Goal: Transaction & Acquisition: Purchase product/service

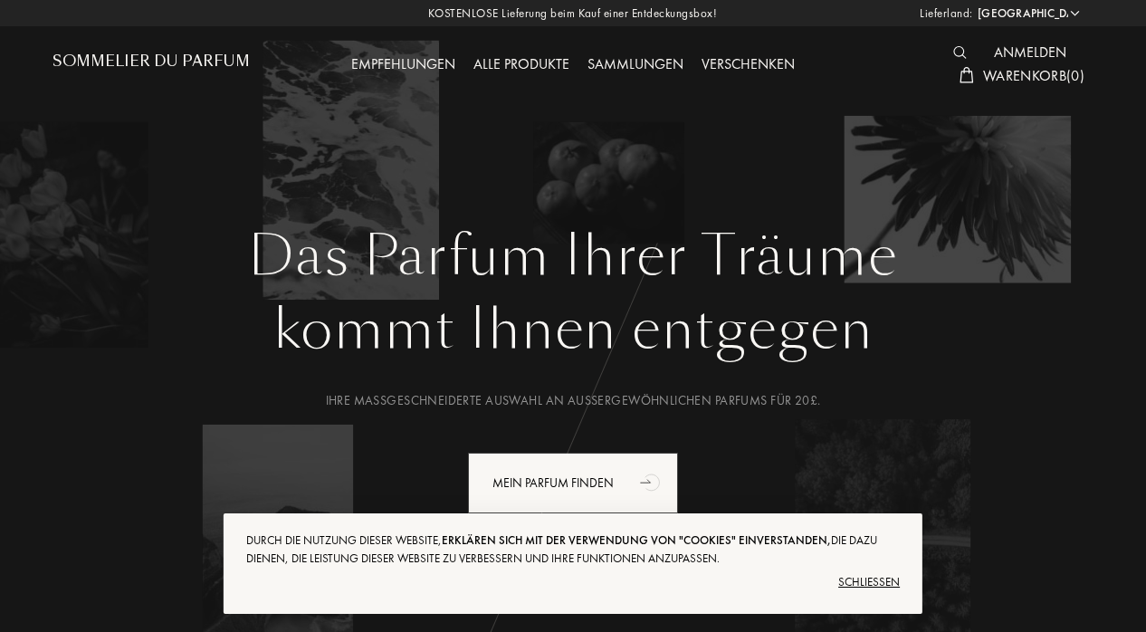
click at [881, 568] on div "Schließen" at bounding box center [573, 582] width 654 height 29
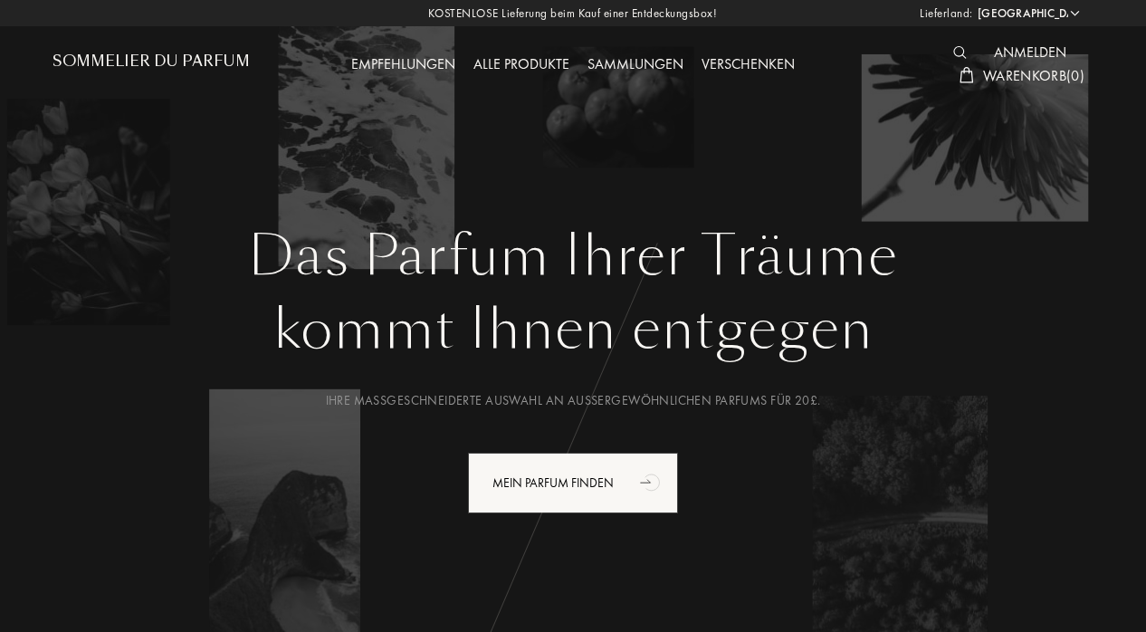
click at [1072, 10] on select "Afghanistan Ägypten Albanien Algerien Amerikanische Jungferninseln Andorra Ango…" at bounding box center [1027, 14] width 109 height 18
select select "DK"
click at [973, 5] on select "Afghanistan Ägypten Albanien Algerien Amerikanische Jungferninseln Andorra Ango…" at bounding box center [1027, 14] width 109 height 18
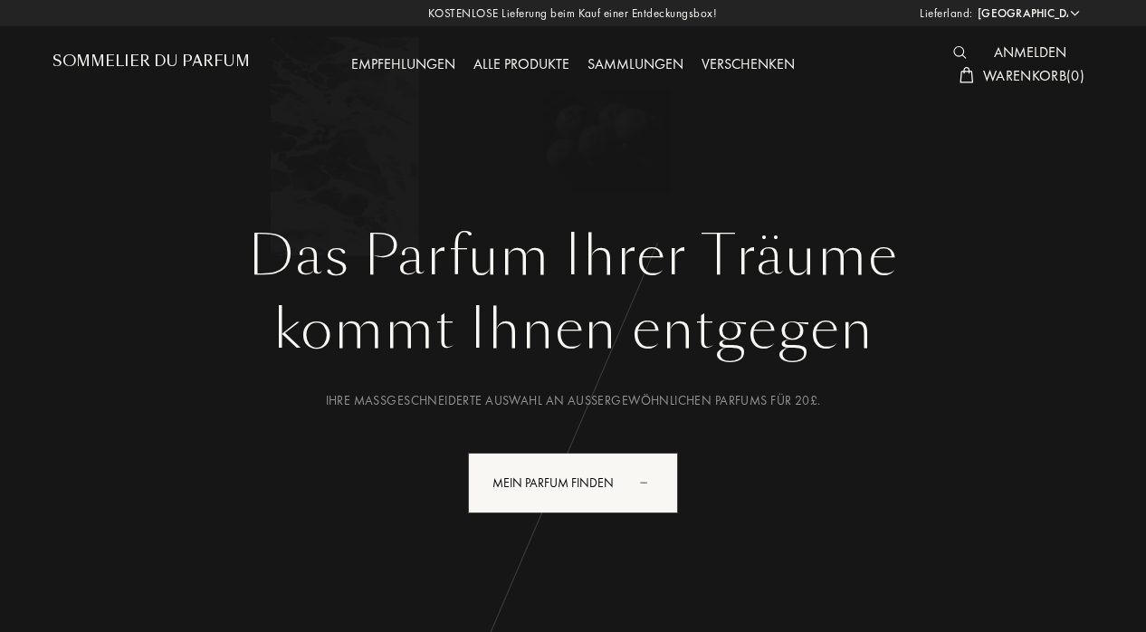
select select "DK"
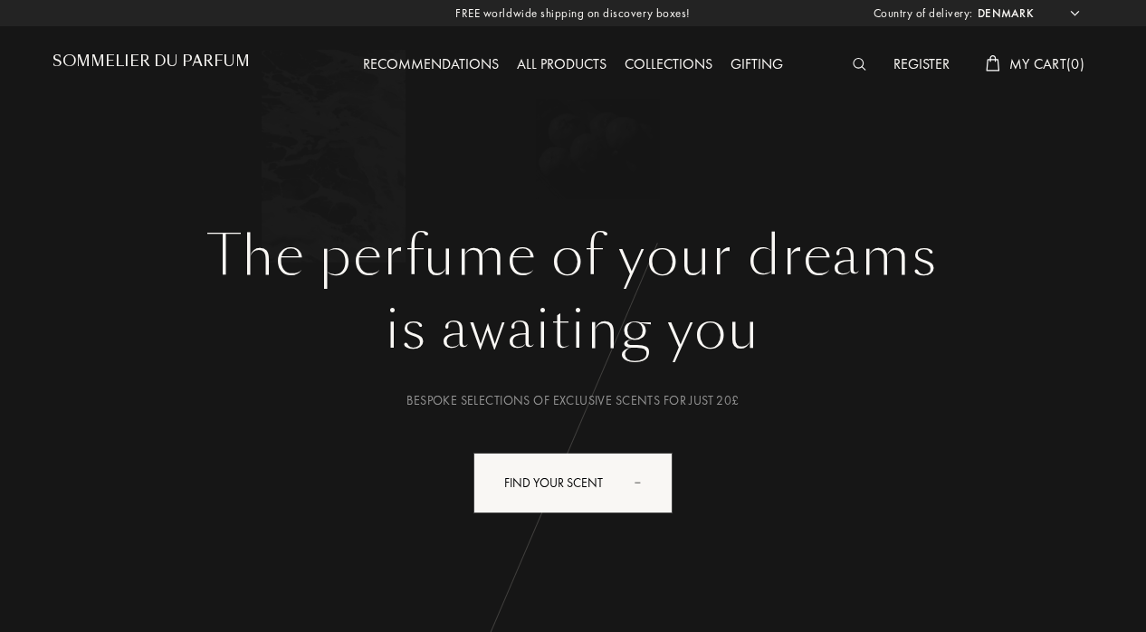
select select "DK"
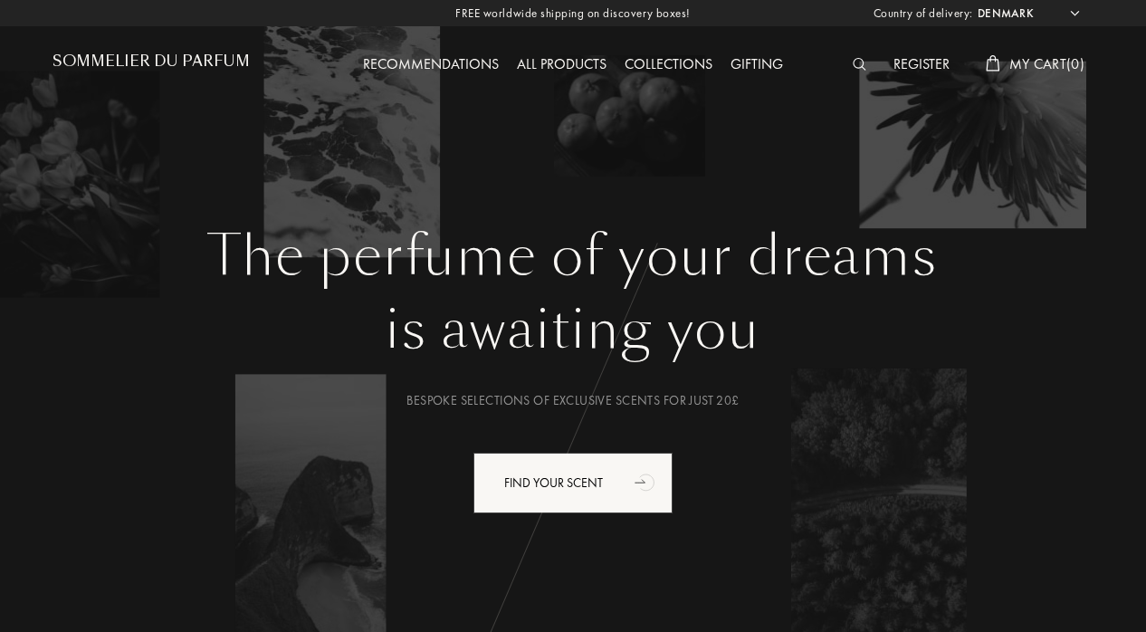
click at [1048, 23] on div "FREE worldwide shipping on discovery boxes! Country of delivery: [GEOGRAPHIC_DA…" at bounding box center [573, 13] width 1146 height 26
click at [1048, 15] on select "Afghanistan Albania Algeria Andorra Angola Anguilla Antartica Antigua and Barbu…" at bounding box center [1027, 14] width 109 height 18
click at [1020, 13] on select "Afghanistan Albania Algeria Andorra Angola Anguilla Antartica Antigua and Barbu…" at bounding box center [1027, 14] width 109 height 18
click at [1076, 10] on select "Afghanistan Albania Algeria Andorra Angola Anguilla Antartica Antigua and Barbu…" at bounding box center [1027, 14] width 109 height 18
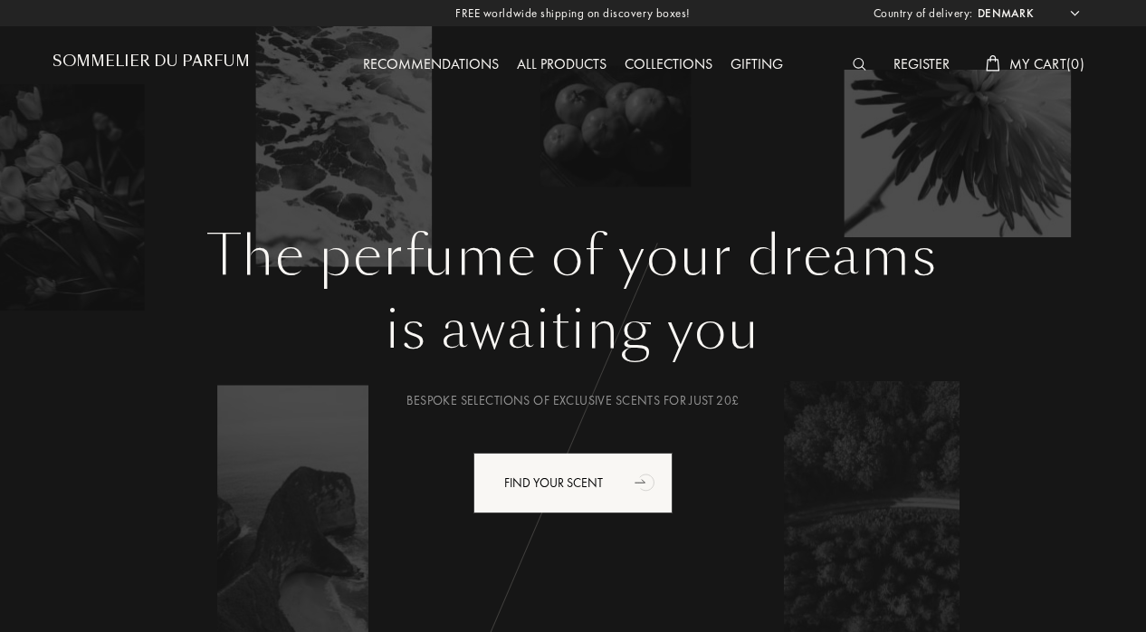
click at [637, 206] on div "The perfume of your dreams is awaiting you Bespoke selections of exclusive scen…" at bounding box center [573, 329] width 1096 height 658
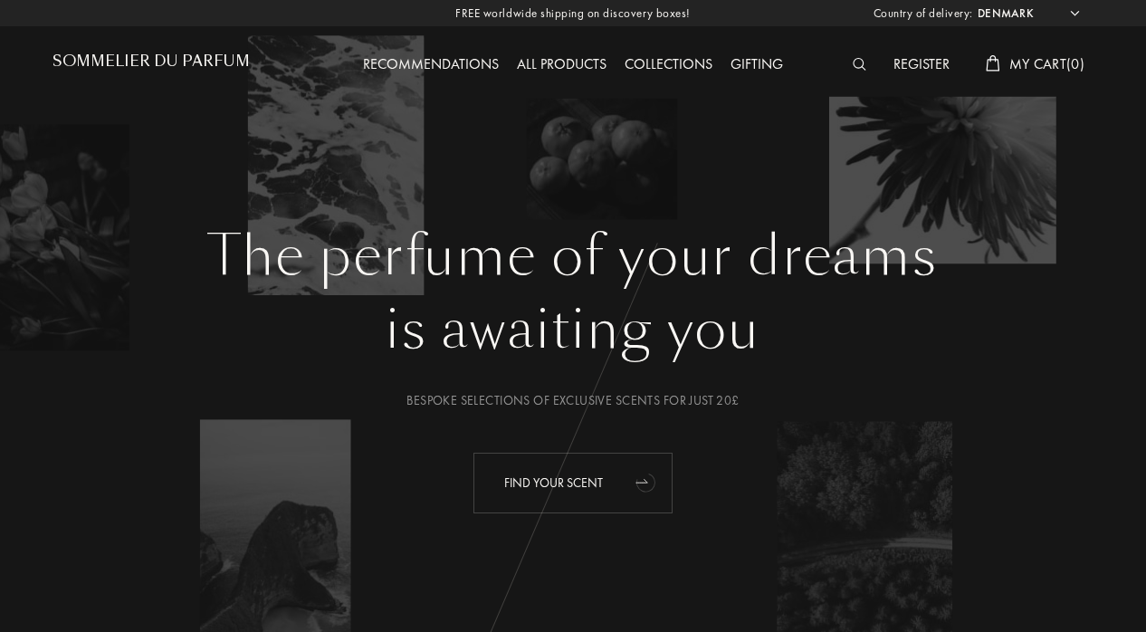
click at [605, 476] on div "Find your scent" at bounding box center [573, 483] width 199 height 61
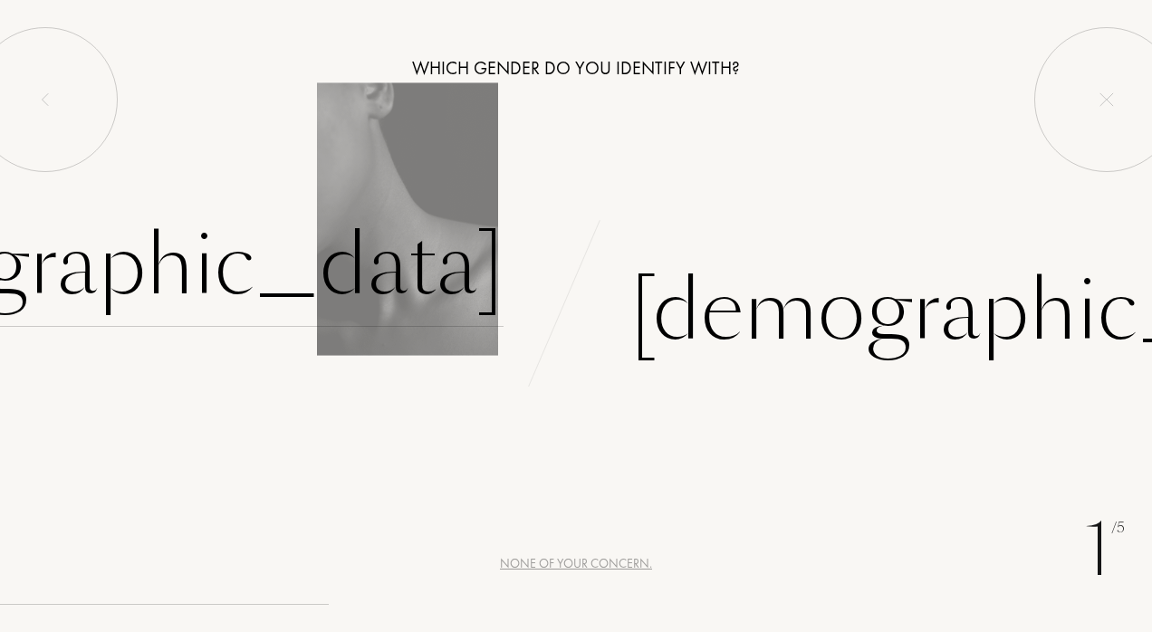
click at [381, 235] on div "[DEMOGRAPHIC_DATA]" at bounding box center [125, 266] width 756 height 122
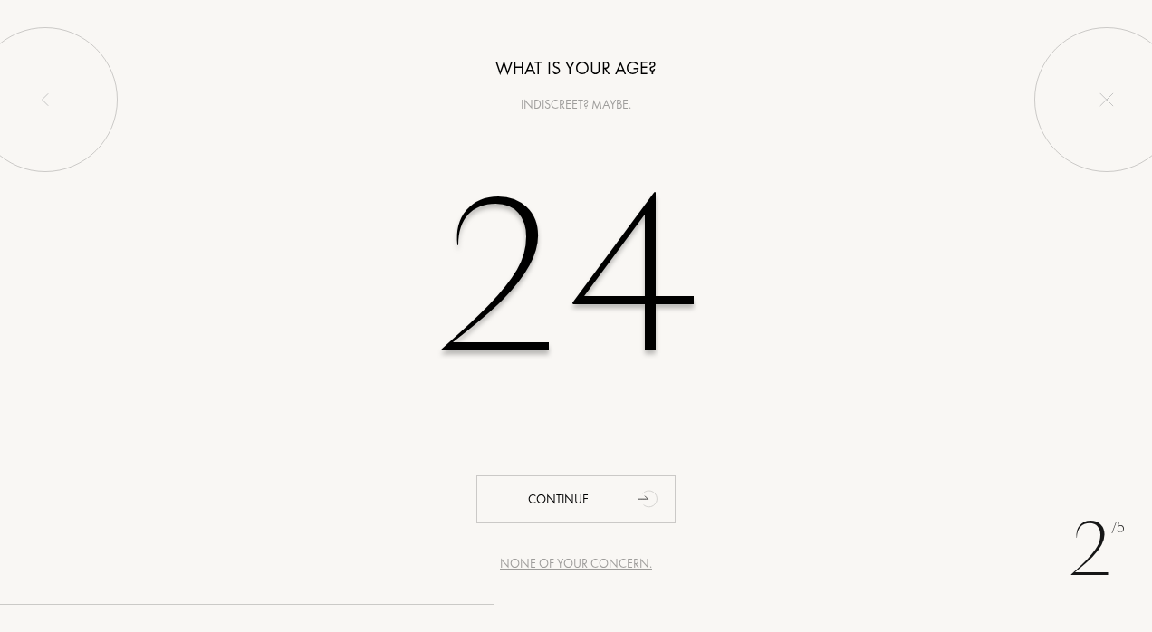
type input "24"
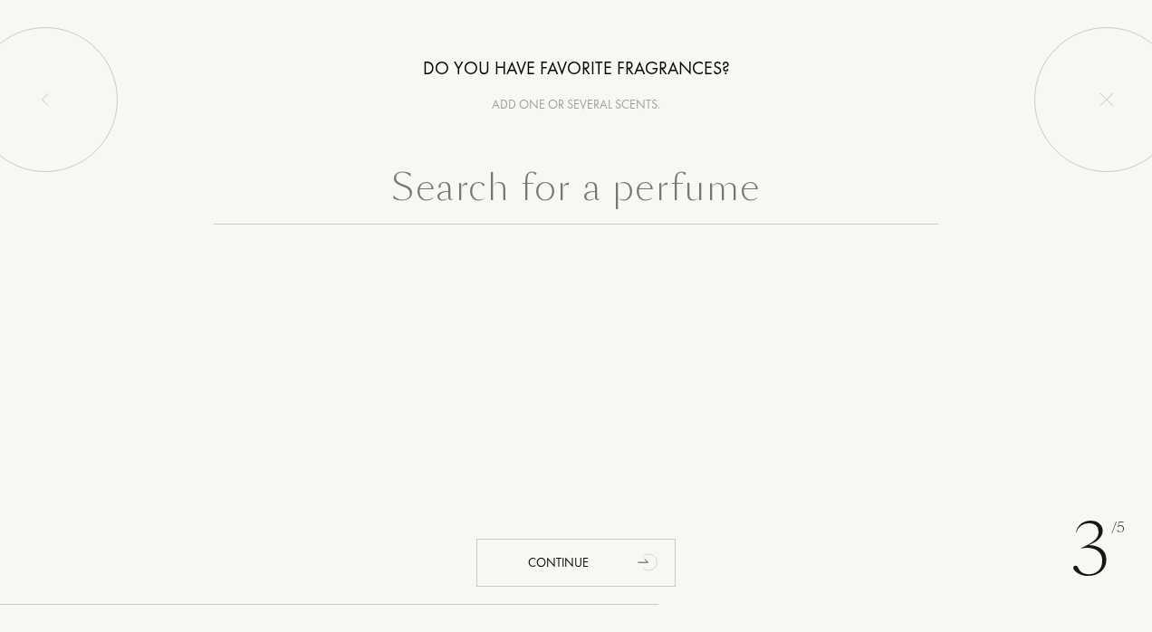
click at [491, 197] on input "text" at bounding box center [576, 191] width 724 height 65
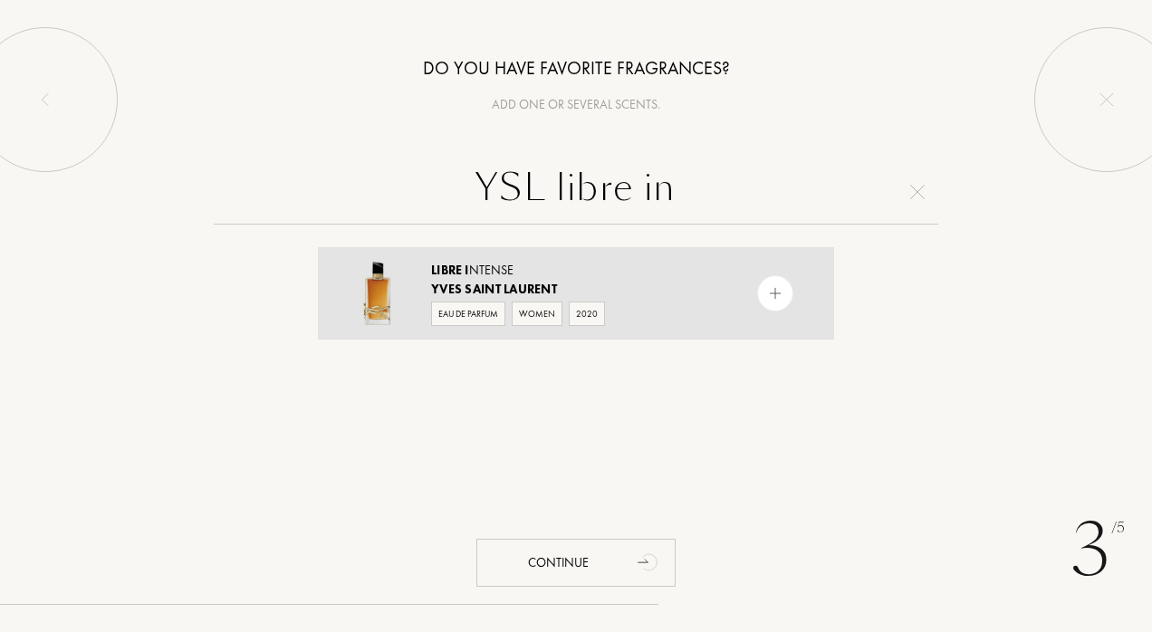
type input "YSL libre in"
click at [464, 290] on span "Yves Saint Laurent" at bounding box center [494, 289] width 126 height 16
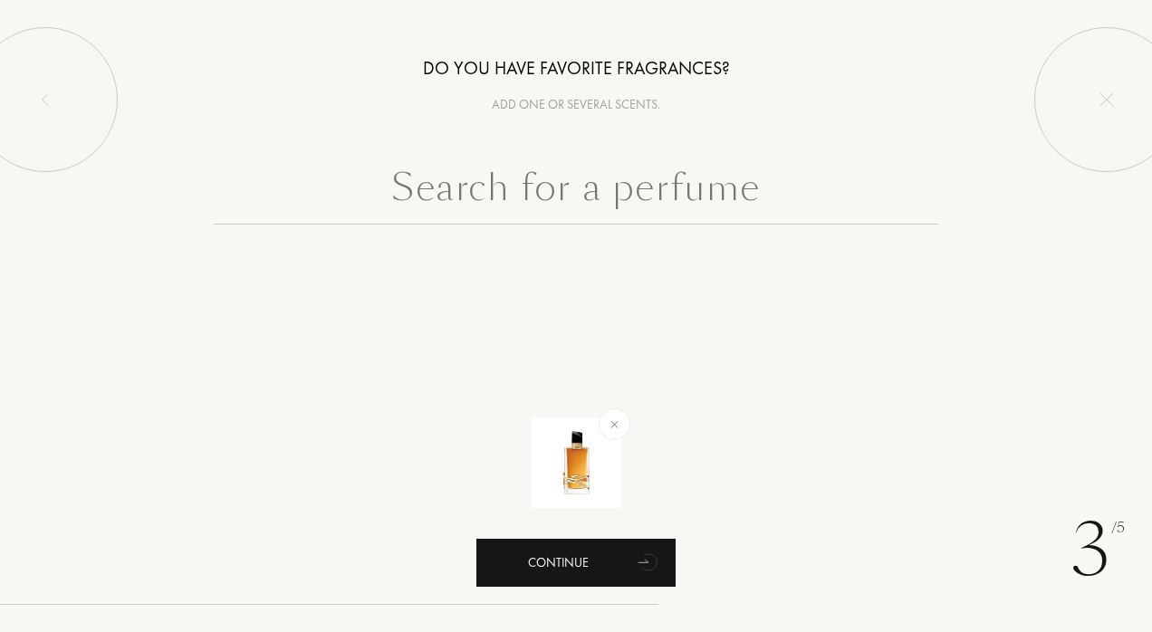
click at [601, 540] on div "Continue" at bounding box center [575, 563] width 199 height 48
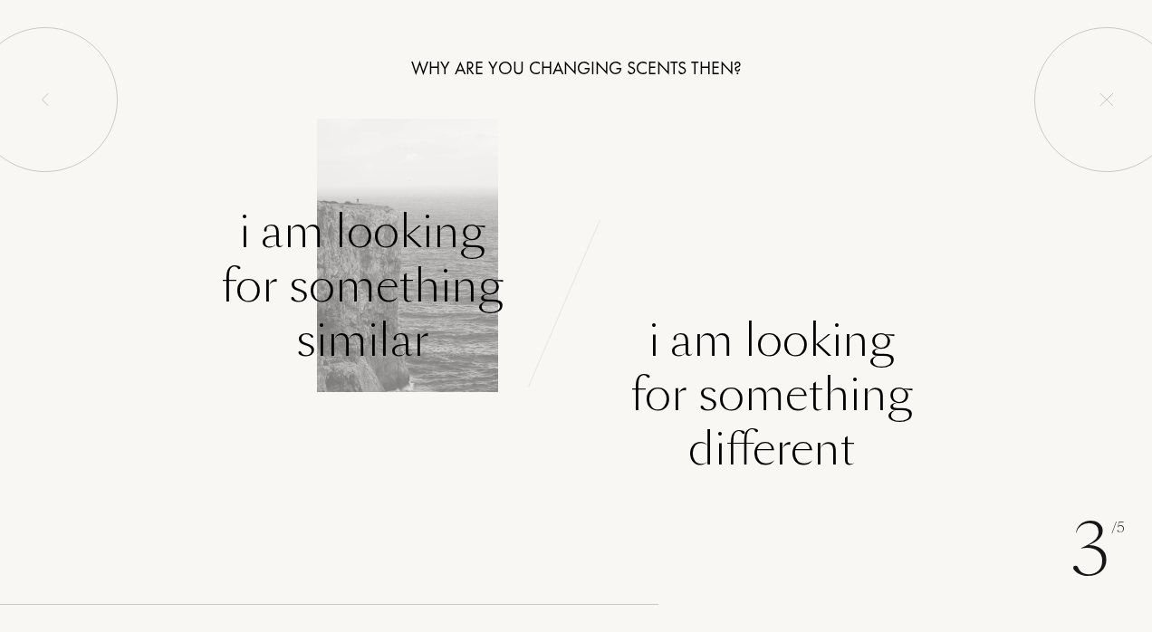
click at [407, 286] on div "I am looking for something similar" at bounding box center [362, 286] width 283 height 163
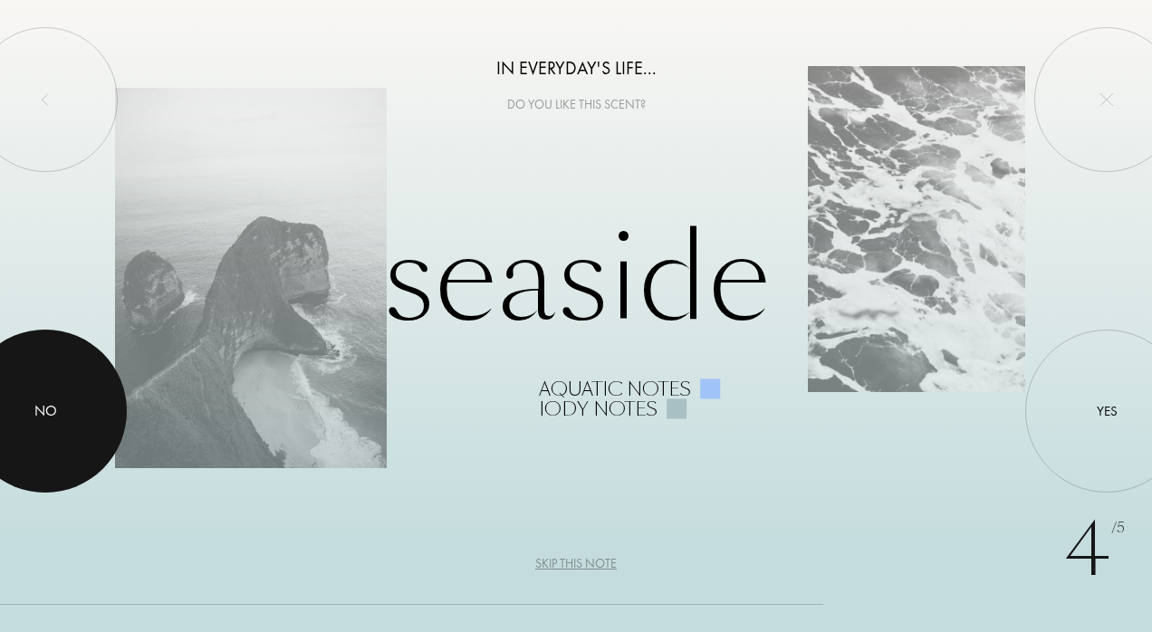
click at [20, 413] on div at bounding box center [45, 411] width 163 height 163
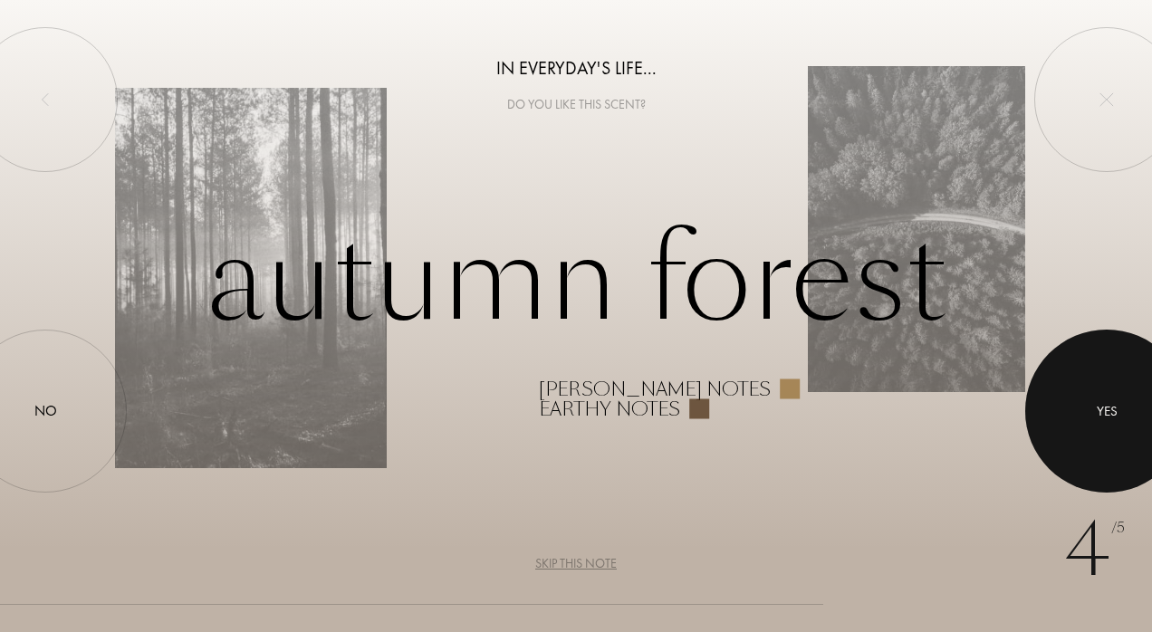
click at [1082, 412] on div at bounding box center [1106, 411] width 163 height 163
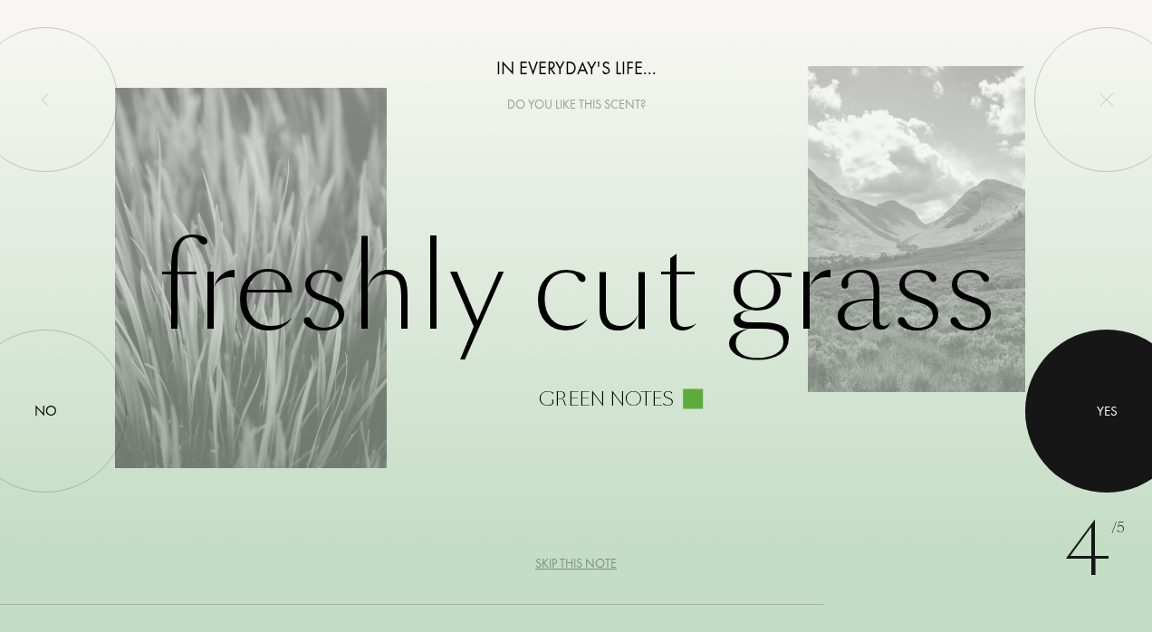
click at [1078, 407] on div at bounding box center [1106, 411] width 163 height 163
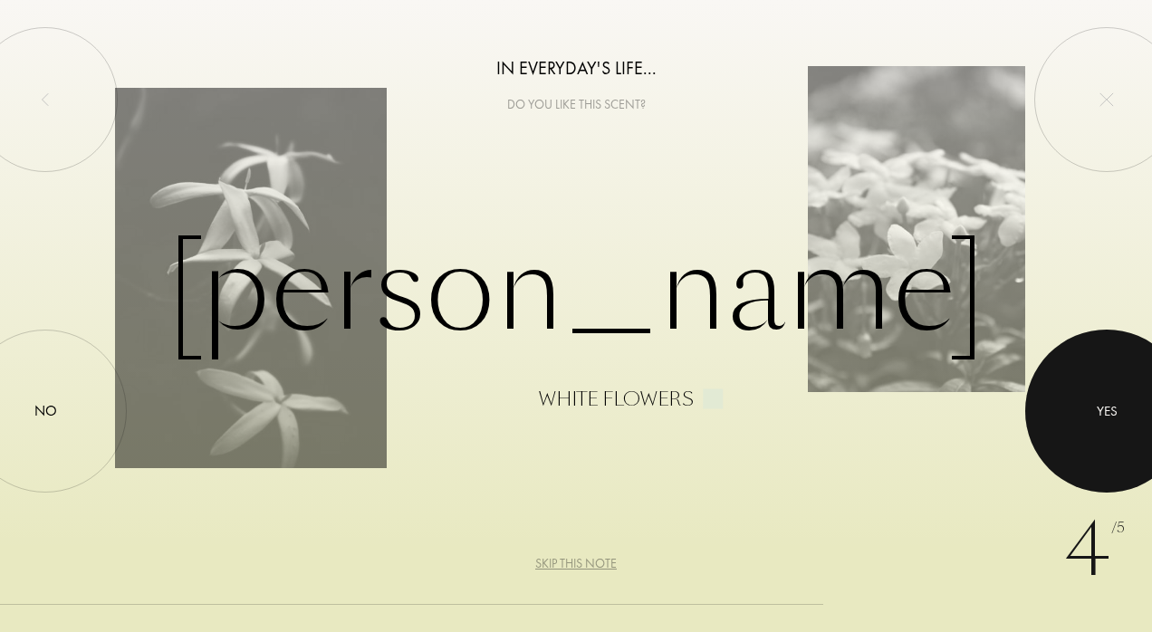
click at [1078, 407] on div at bounding box center [1106, 411] width 163 height 163
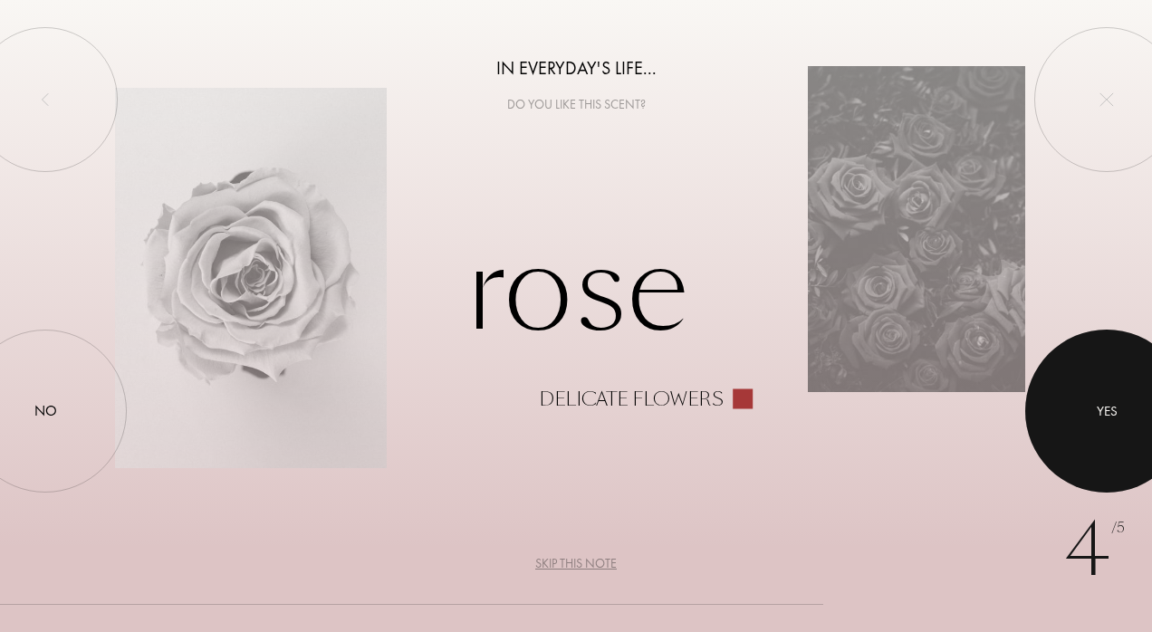
click at [1078, 407] on div at bounding box center [1106, 411] width 163 height 163
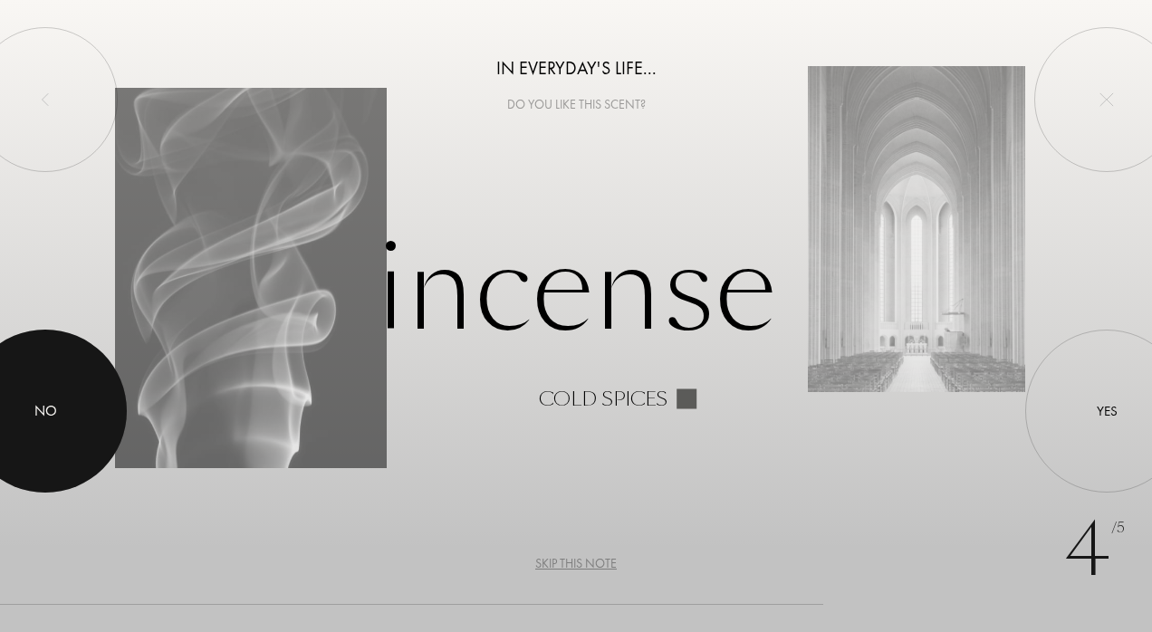
click at [87, 436] on div at bounding box center [45, 411] width 163 height 163
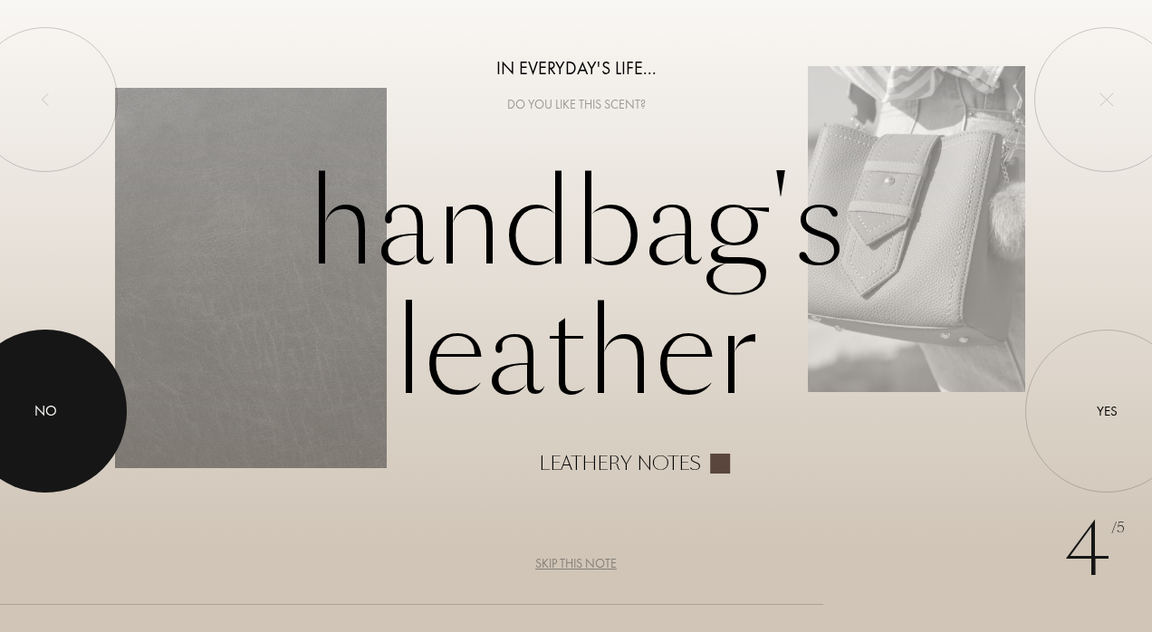
click at [21, 434] on div at bounding box center [45, 411] width 163 height 163
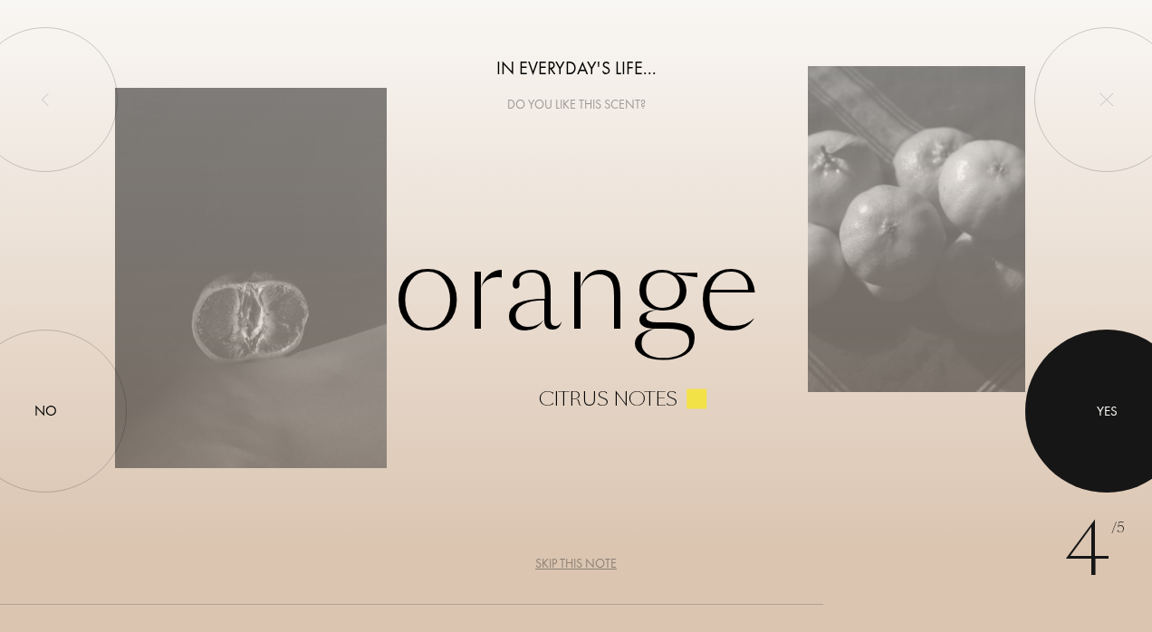
click at [1151, 0] on html "4 /5 In everyday's life... Do you like this scent? Orange Citrus notes Yes No S…" at bounding box center [576, 0] width 1152 height 0
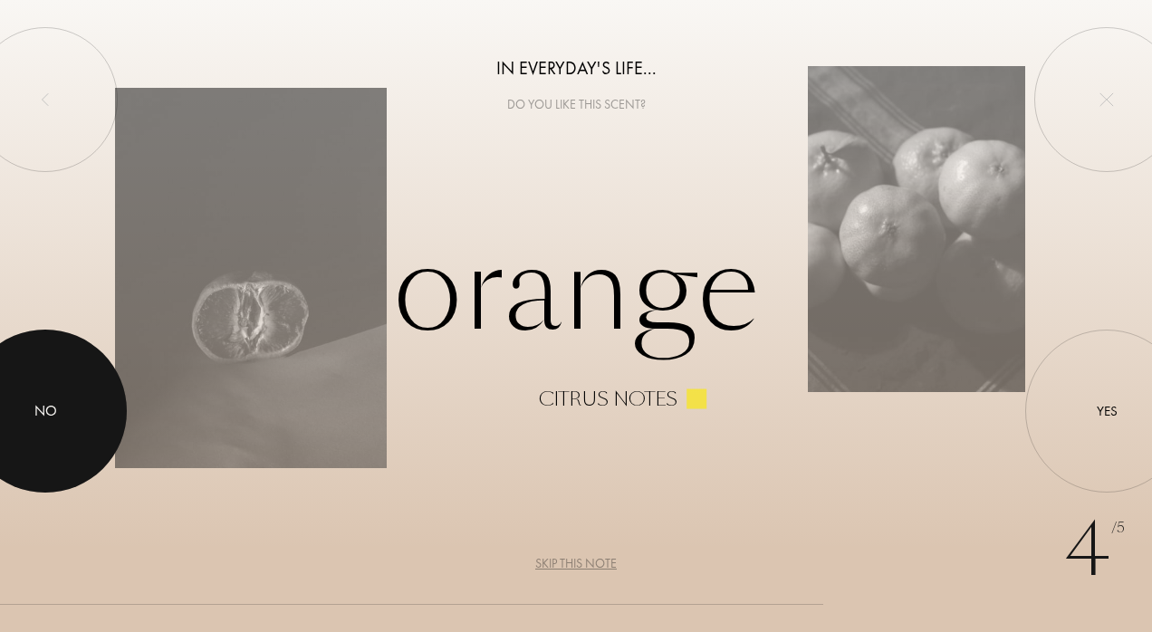
click at [16, 442] on div at bounding box center [45, 411] width 163 height 163
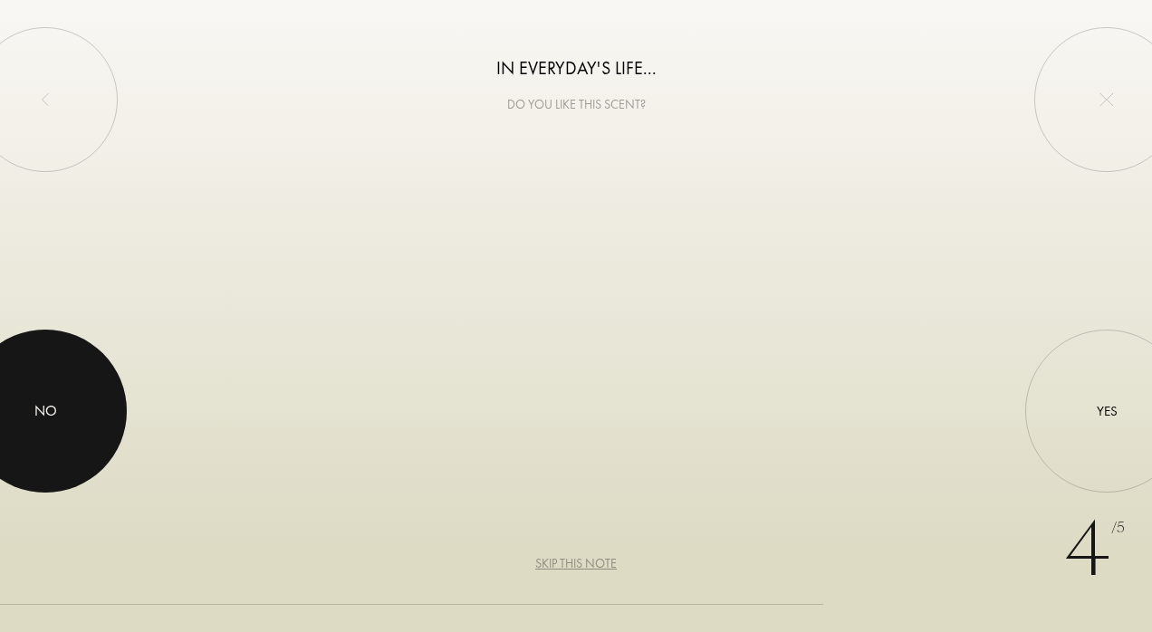
click at [16, 442] on div at bounding box center [45, 411] width 163 height 163
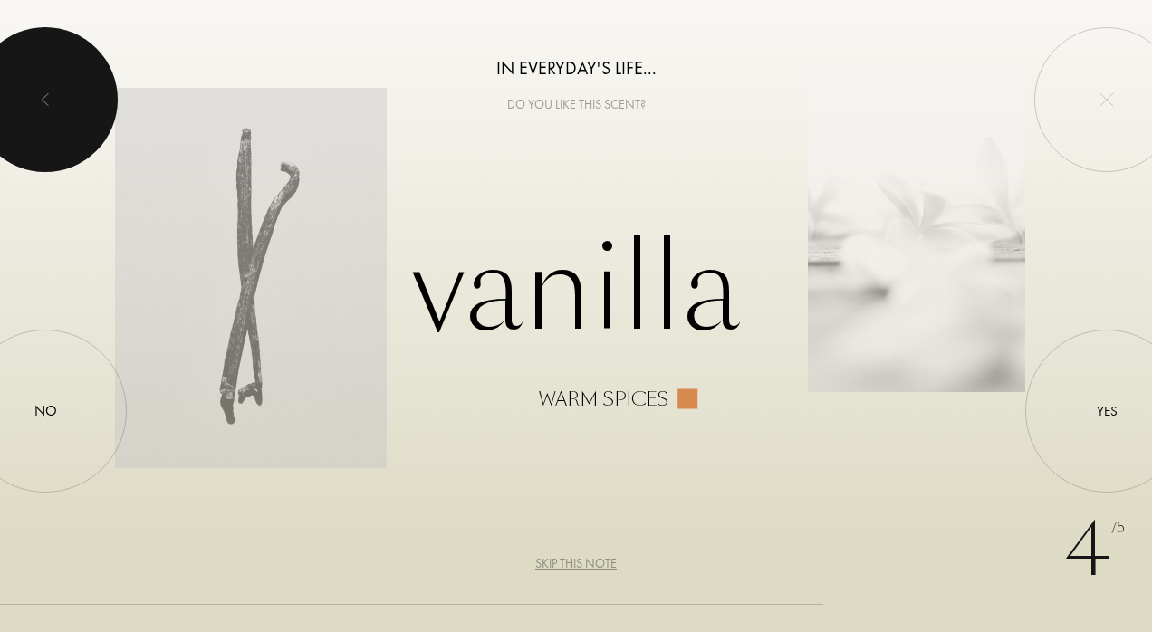
click at [51, 70] on div at bounding box center [45, 99] width 145 height 145
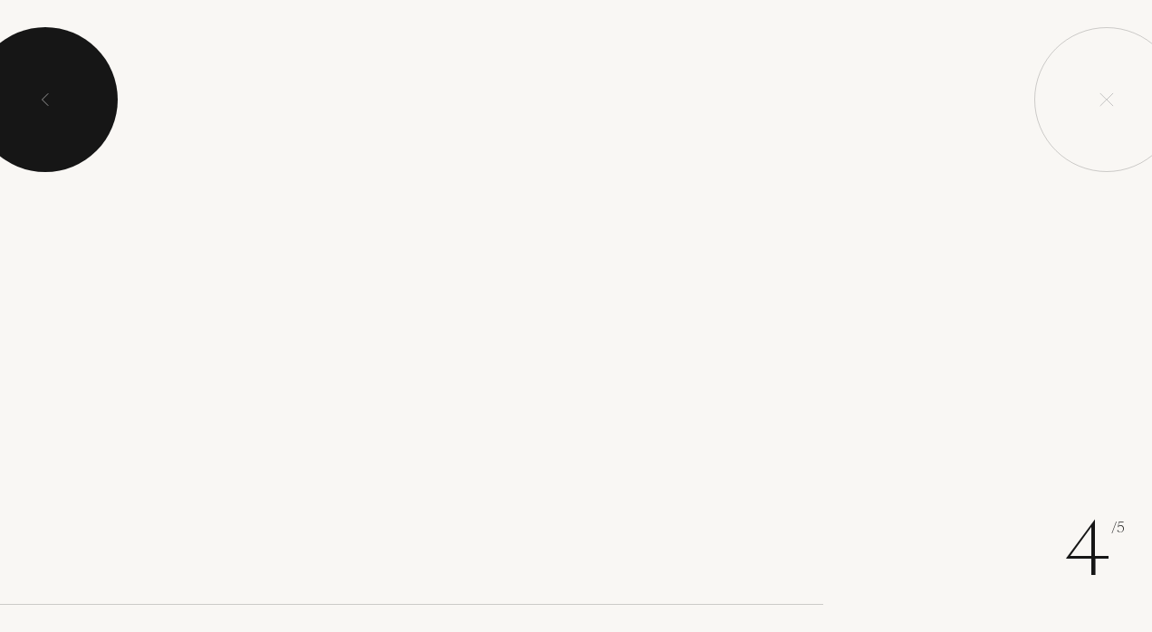
click at [51, 70] on div at bounding box center [45, 99] width 145 height 145
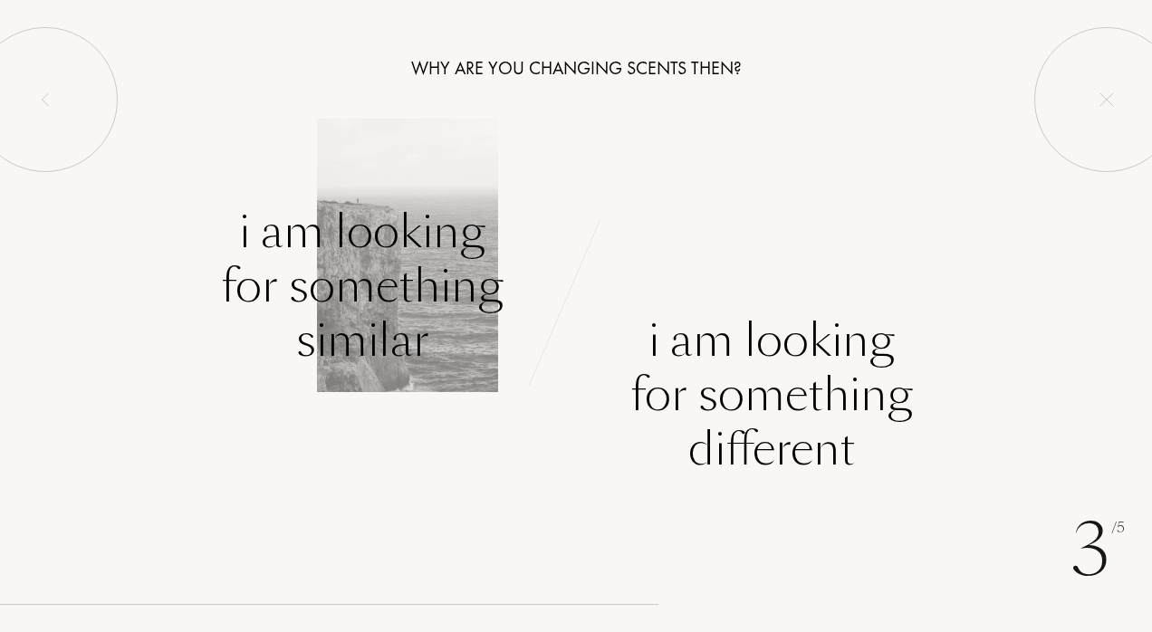
click at [390, 270] on div "I am looking for something similar" at bounding box center [362, 286] width 283 height 163
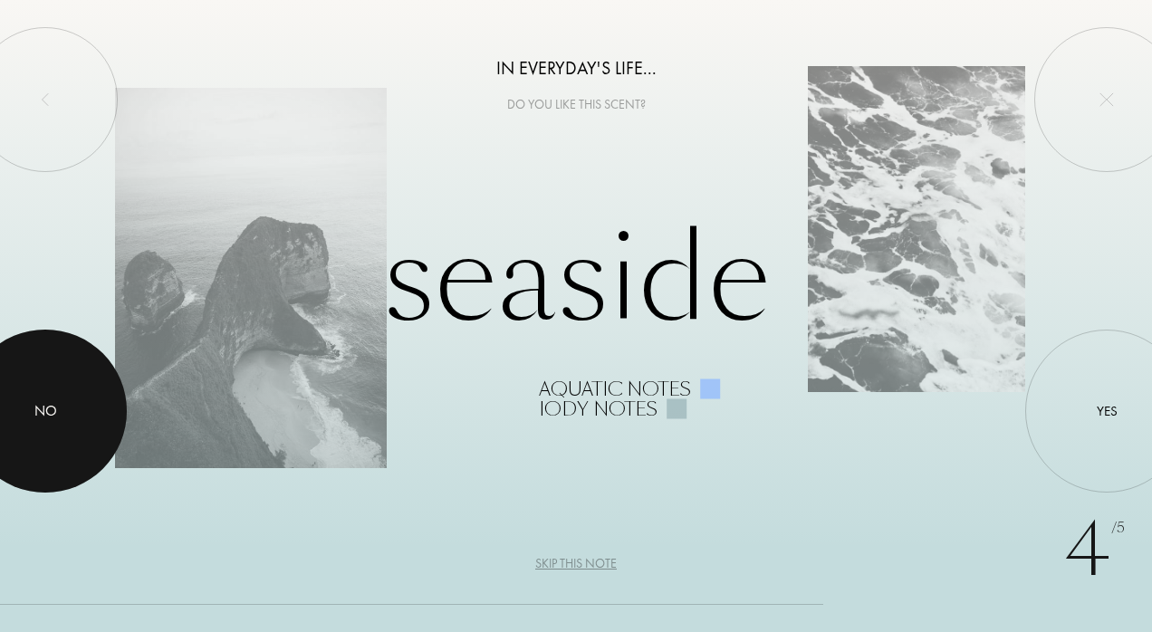
click at [83, 418] on div at bounding box center [45, 411] width 163 height 163
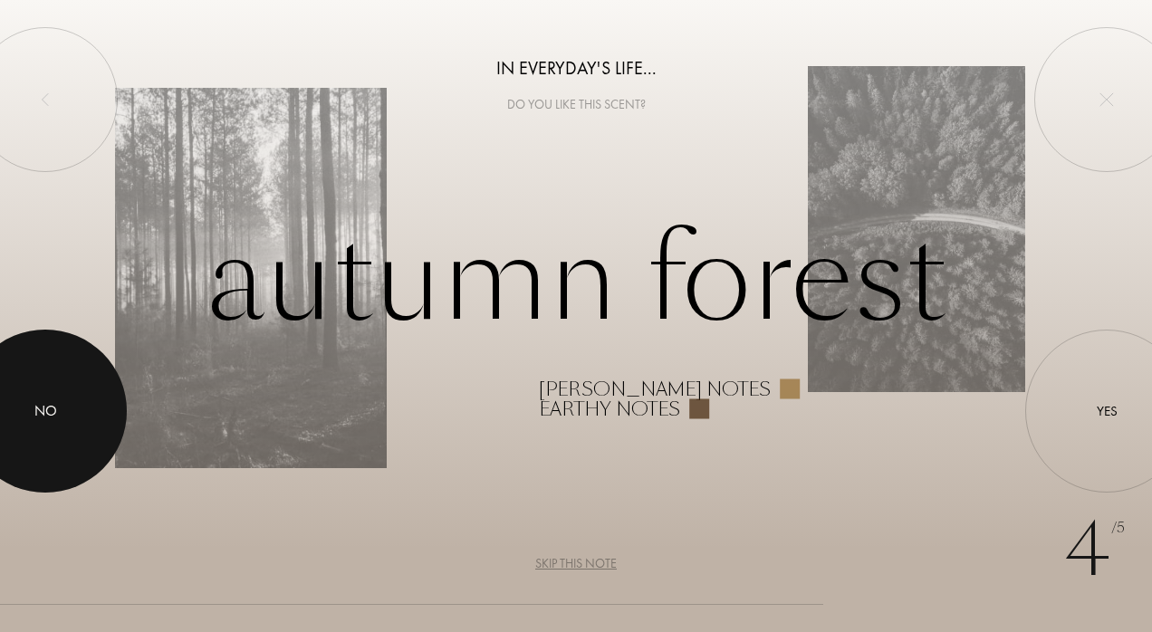
click at [82, 418] on div at bounding box center [45, 411] width 163 height 163
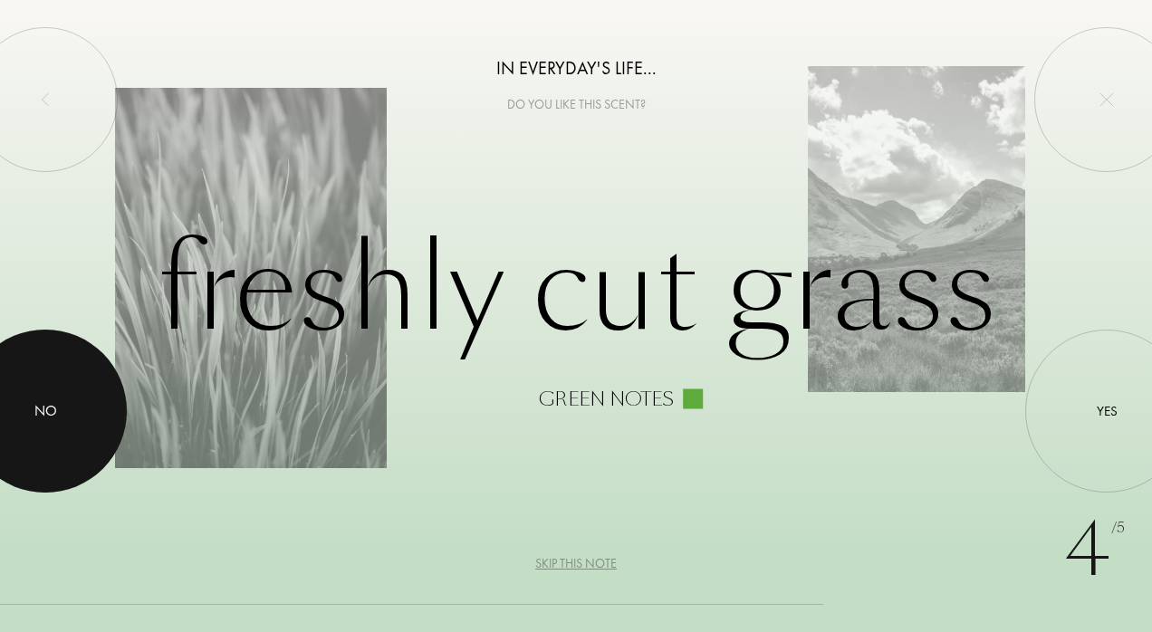
click at [82, 418] on div at bounding box center [45, 411] width 163 height 163
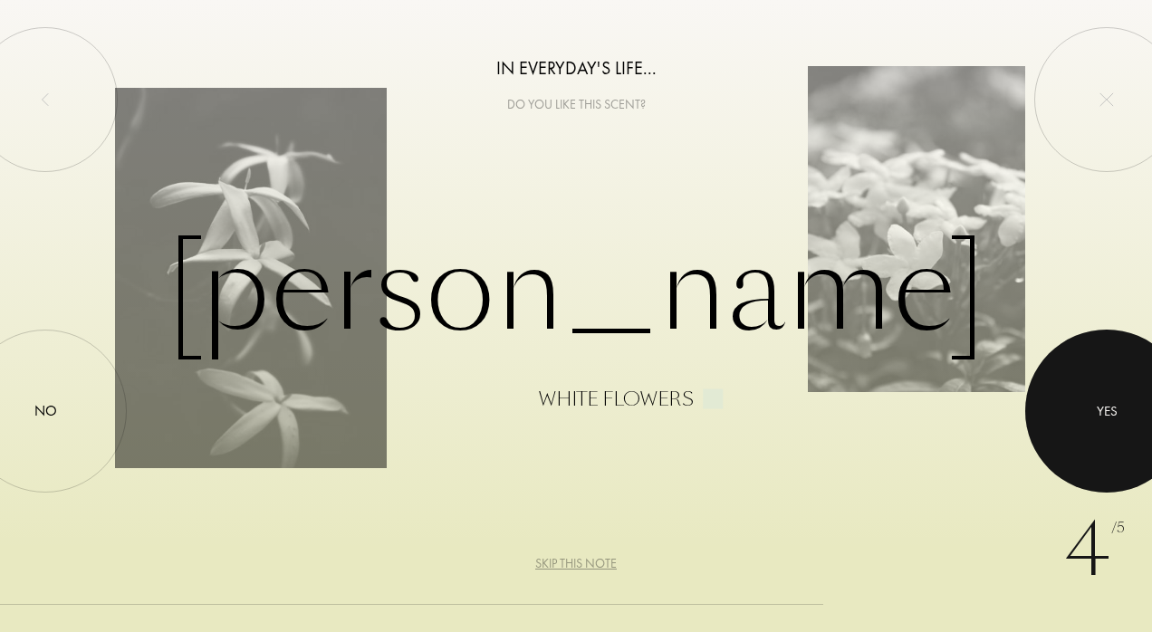
click at [1108, 417] on div "Yes" at bounding box center [1107, 410] width 21 height 21
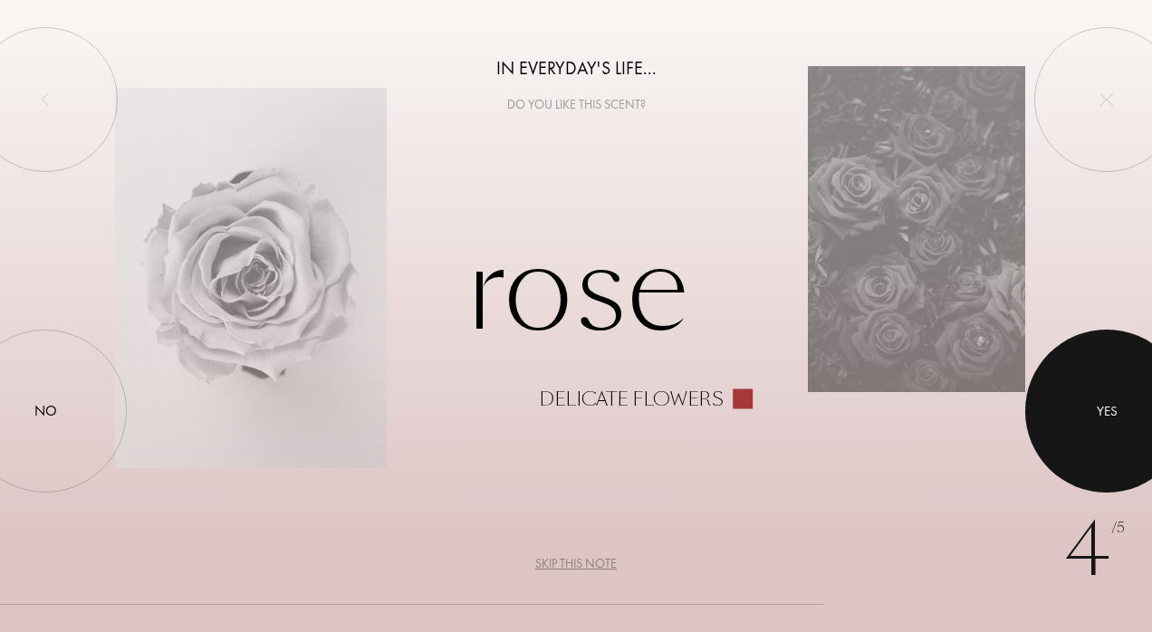
click at [1108, 417] on div "Yes" at bounding box center [1107, 410] width 21 height 21
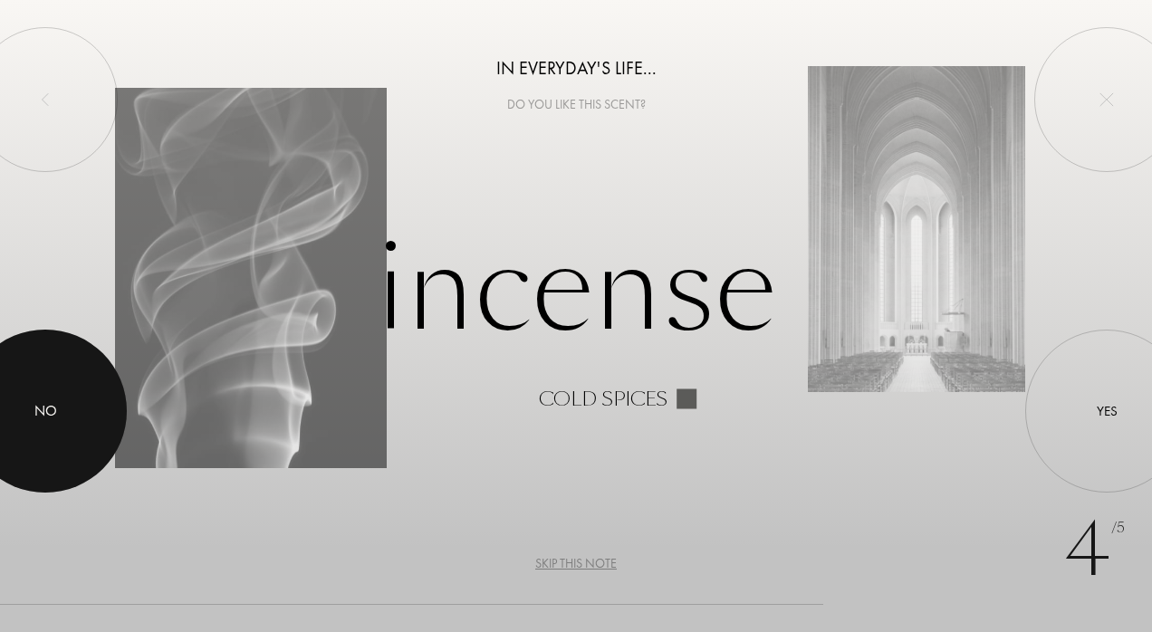
click at [40, 446] on div at bounding box center [45, 411] width 163 height 163
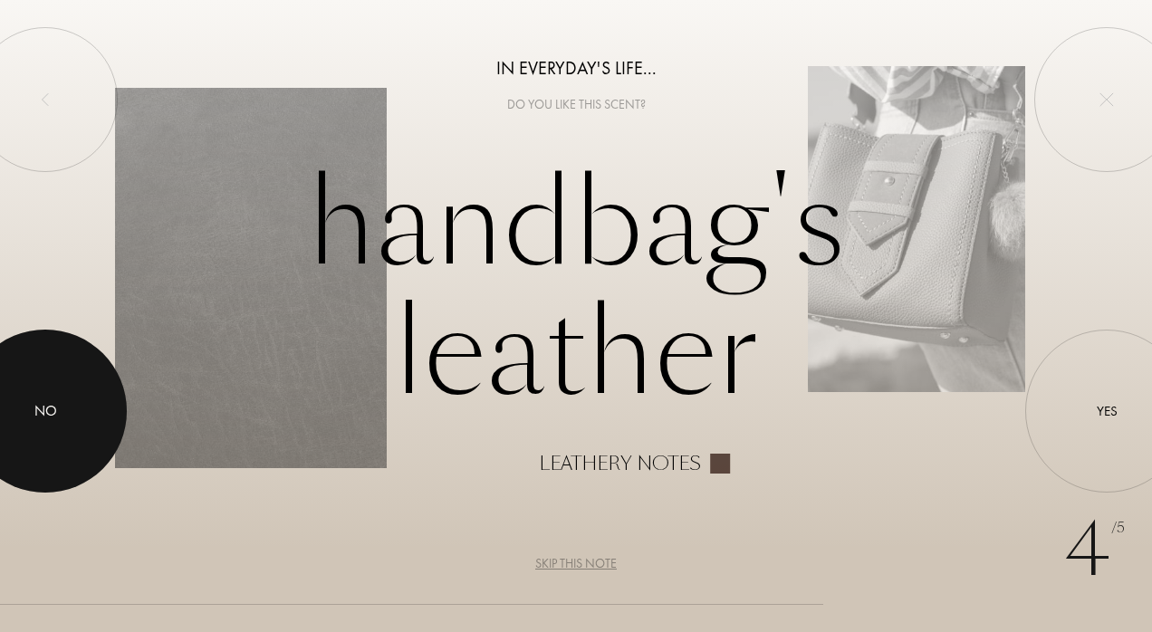
click at [47, 414] on div "No" at bounding box center [45, 411] width 23 height 22
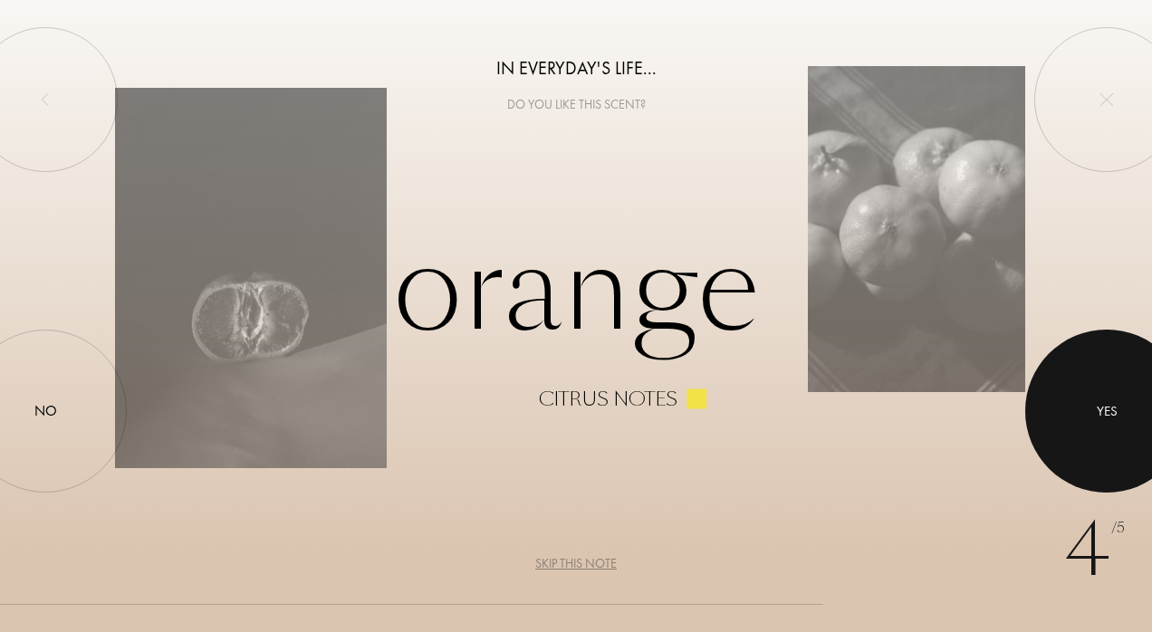
click at [1085, 391] on div at bounding box center [1106, 411] width 163 height 163
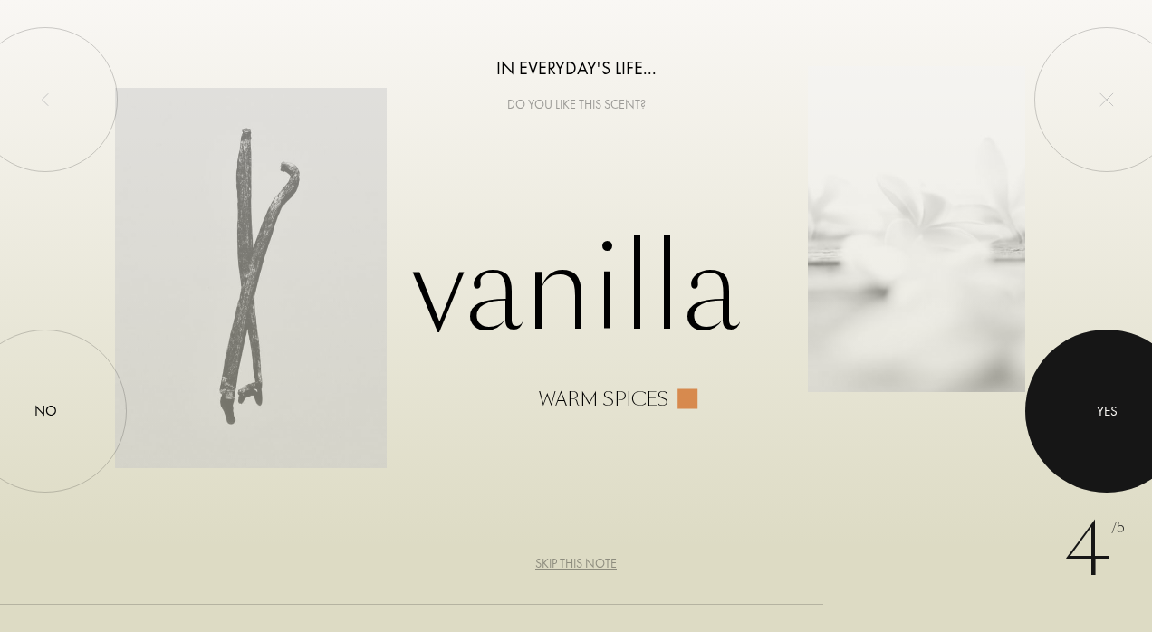
click at [1085, 391] on div at bounding box center [1106, 411] width 163 height 163
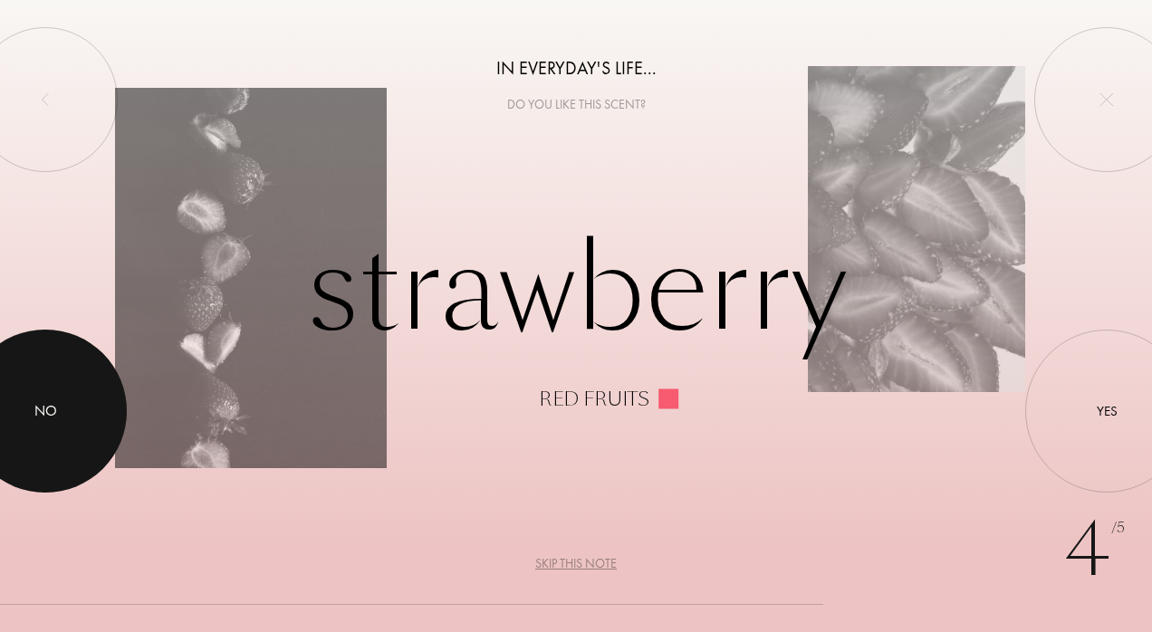
click at [17, 396] on div at bounding box center [45, 411] width 163 height 163
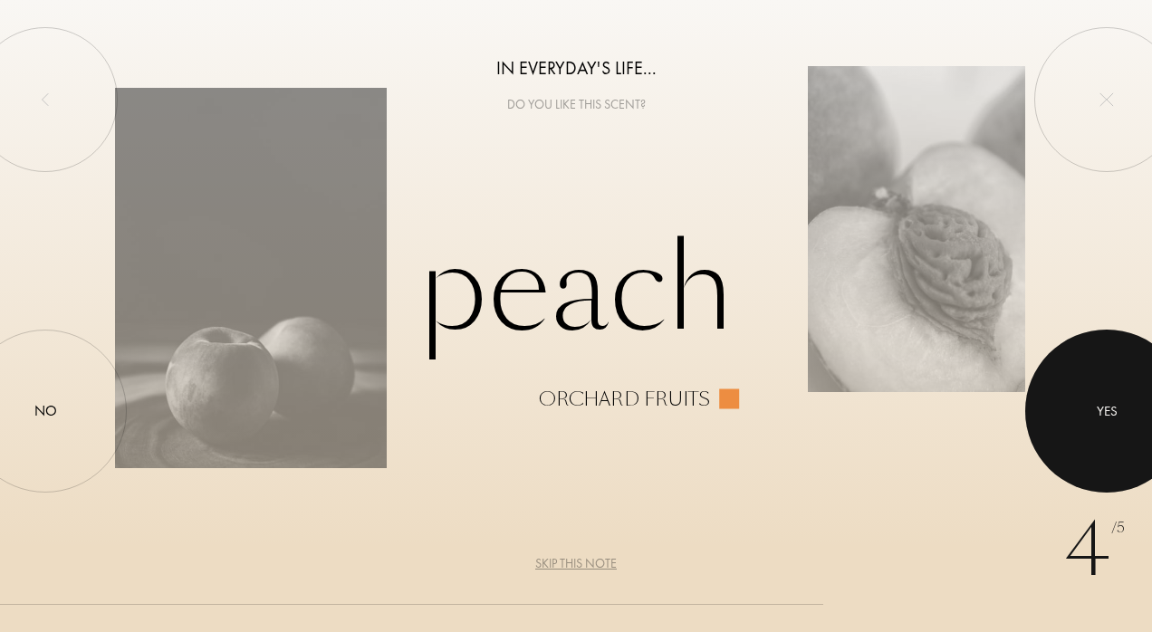
click at [1133, 415] on div at bounding box center [1106, 411] width 163 height 163
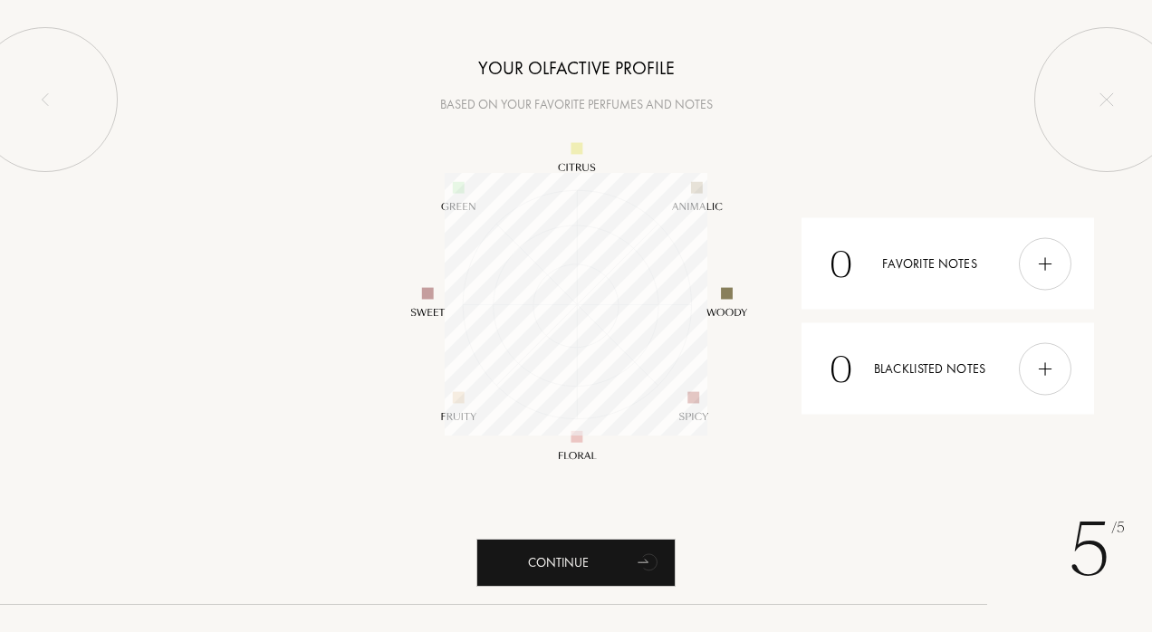
scroll to position [263, 263]
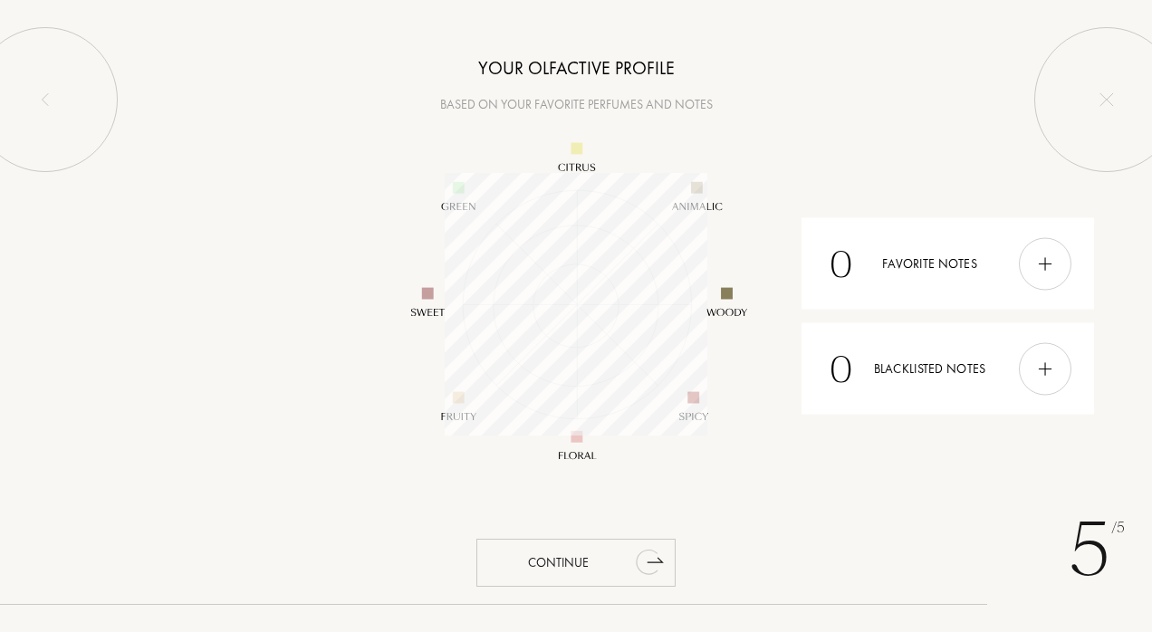
click at [643, 558] on icon "animation" at bounding box center [647, 562] width 23 height 25
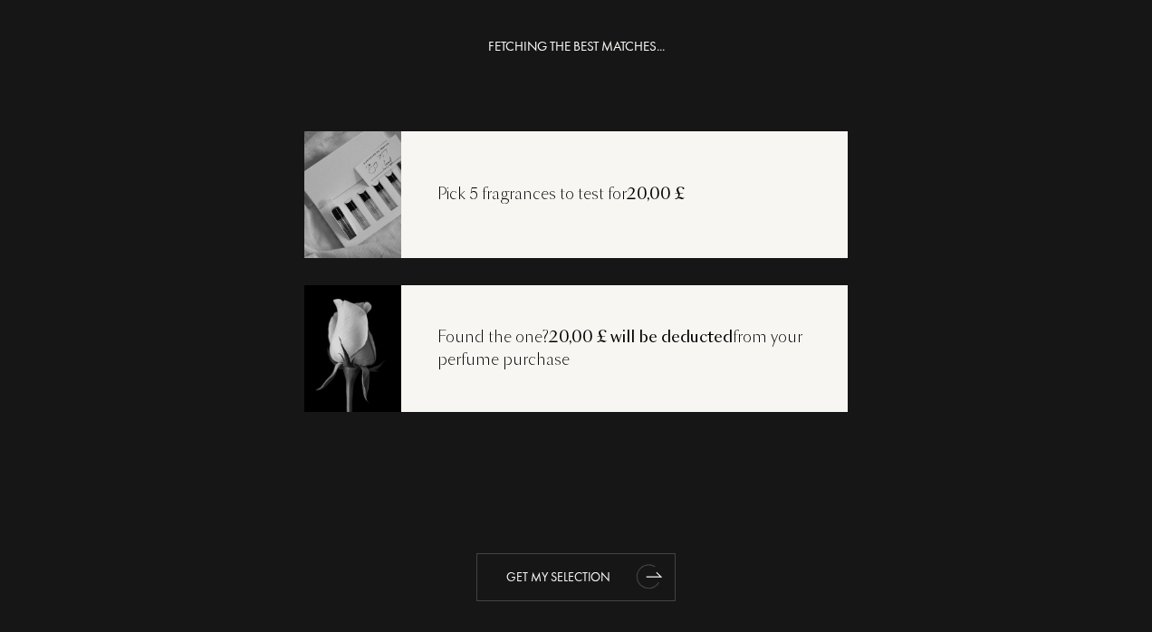
click at [546, 565] on div "Get my selection" at bounding box center [575, 577] width 199 height 48
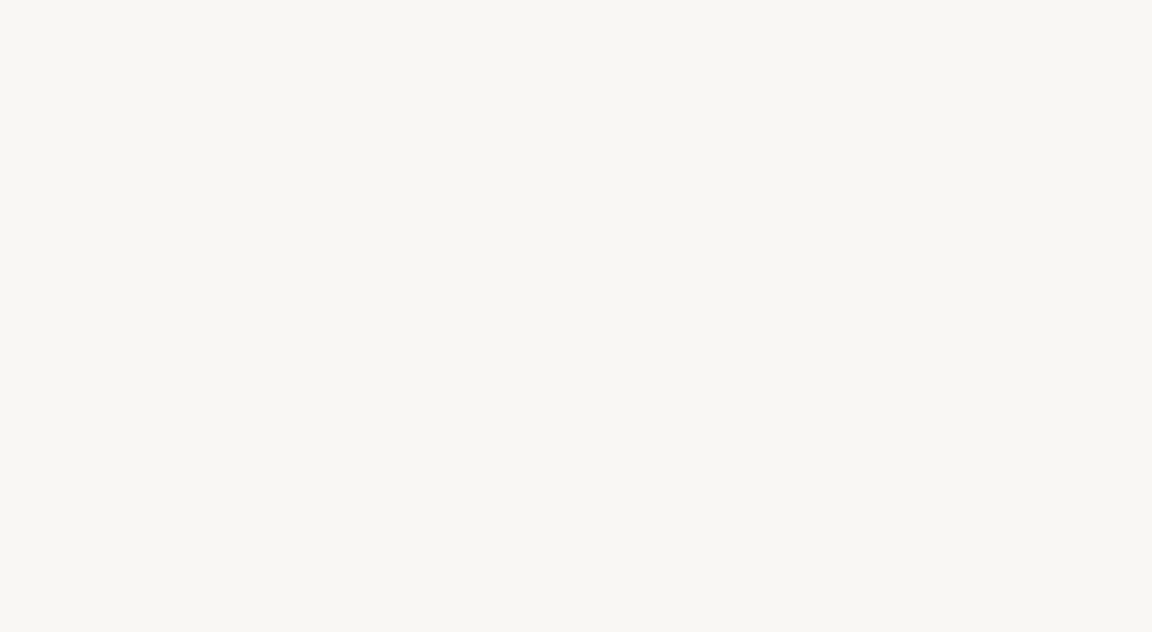
select select "DK"
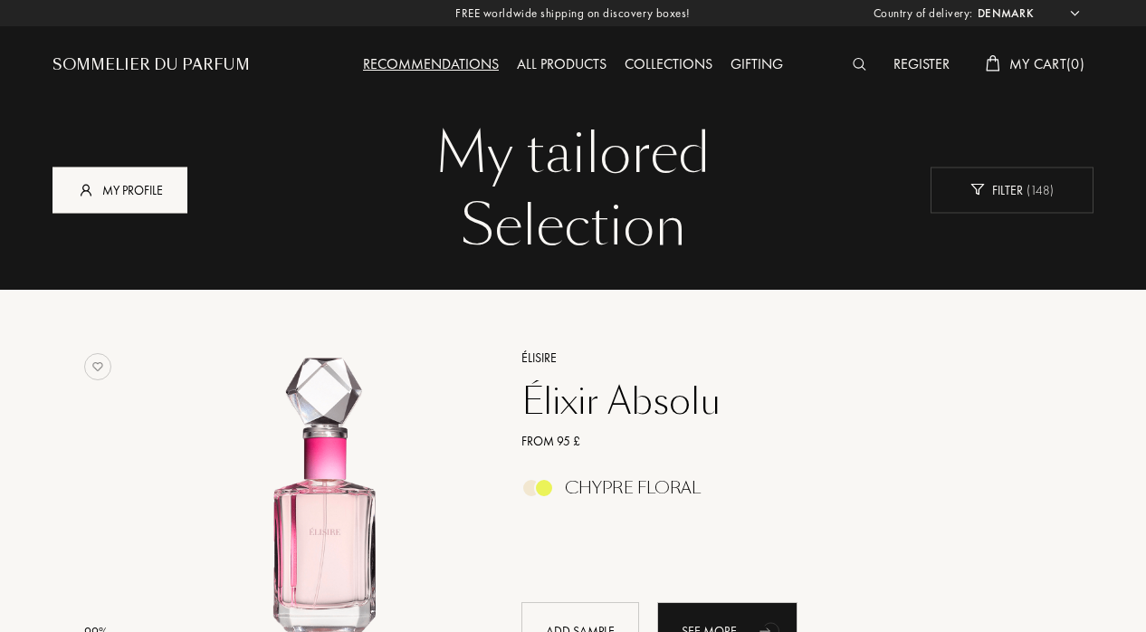
click at [124, 185] on div "My profile" at bounding box center [120, 190] width 135 height 46
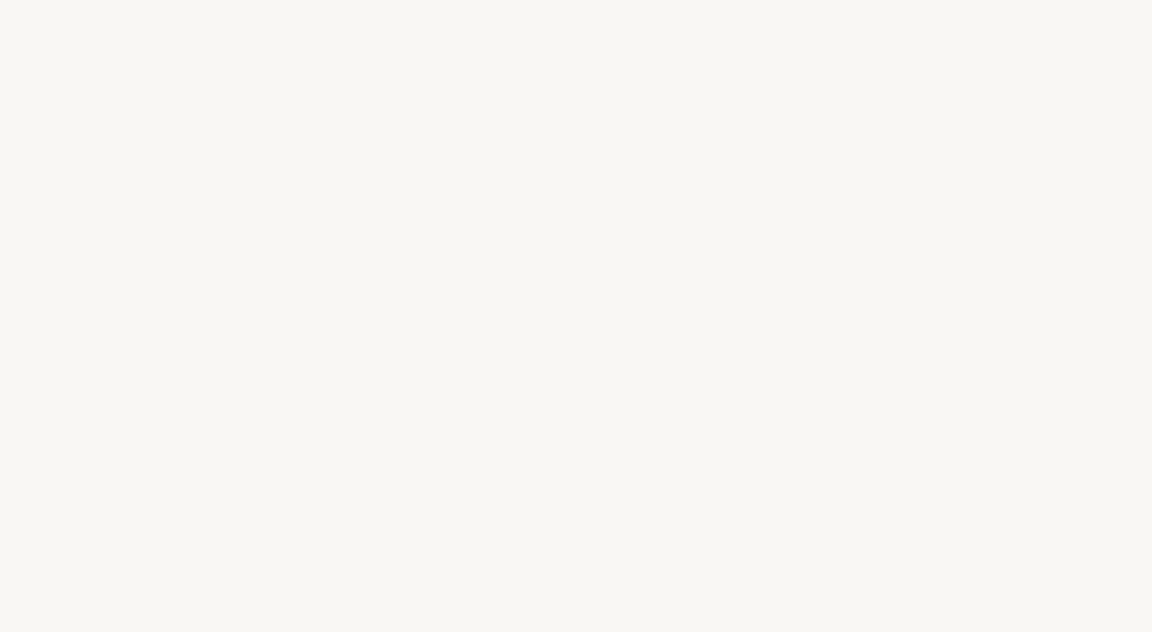
select select "DK"
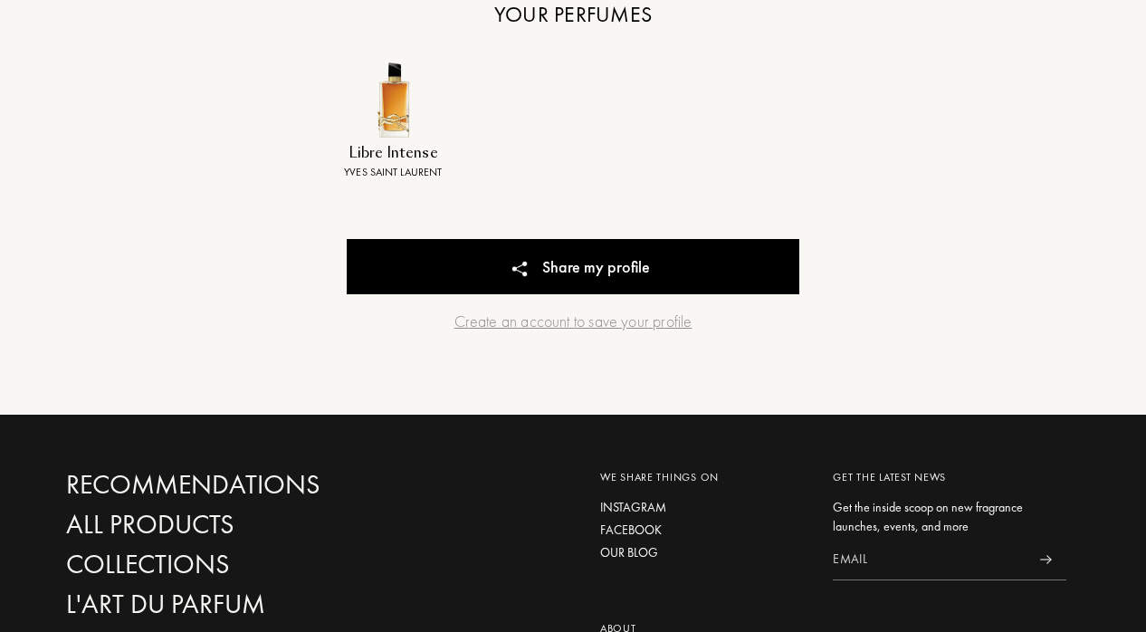
scroll to position [795, 0]
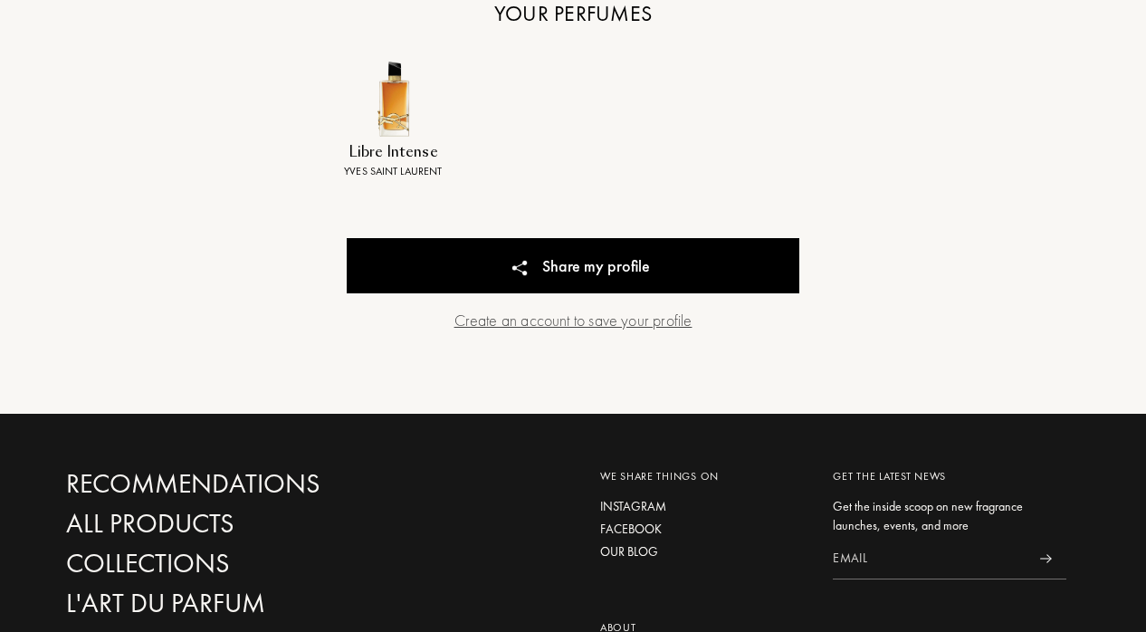
click at [532, 323] on div "Create an account to save your profile" at bounding box center [573, 320] width 453 height 24
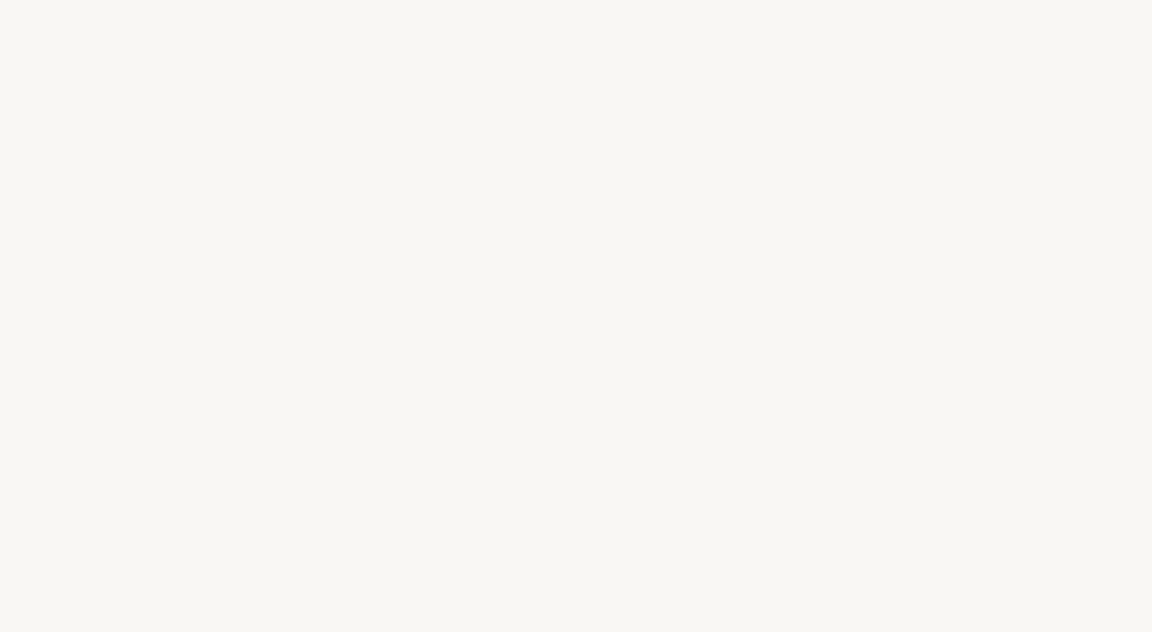
select select "DK"
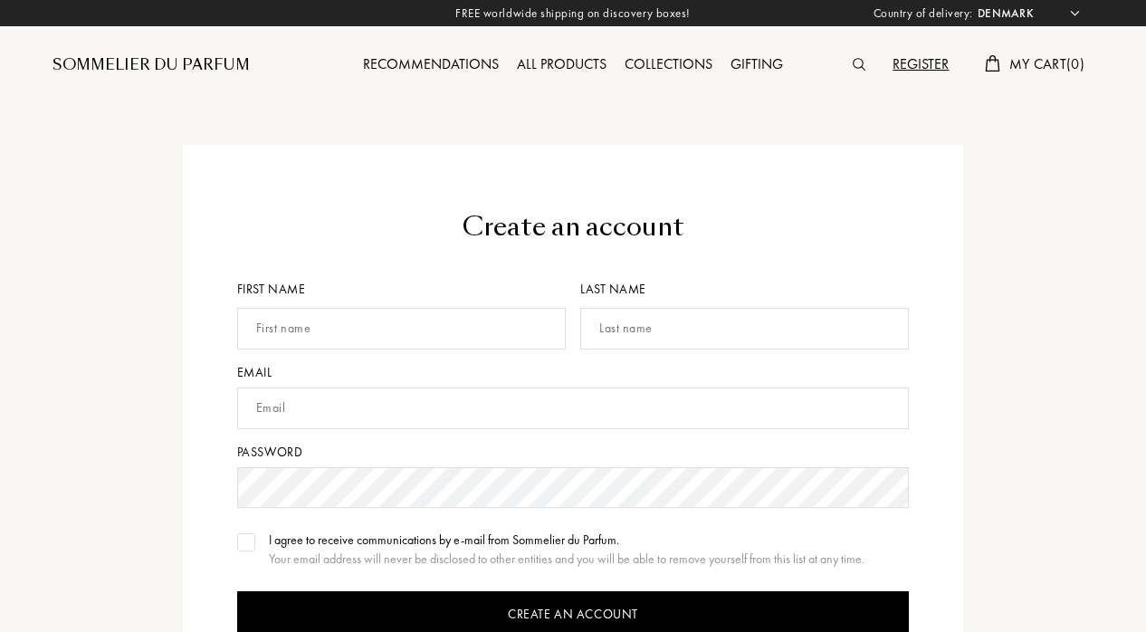
click at [406, 317] on input "text" at bounding box center [401, 329] width 329 height 42
type input "[PERSON_NAME]"
type input "[PERSON_NAME][EMAIL_ADDRESS][DOMAIN_NAME]"
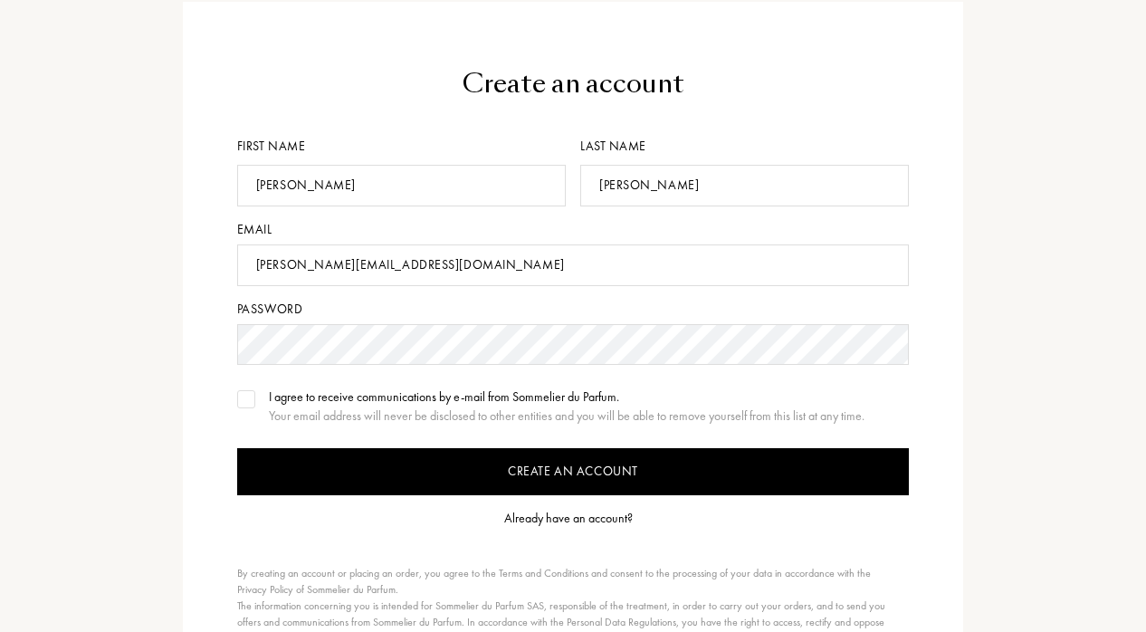
scroll to position [163, 0]
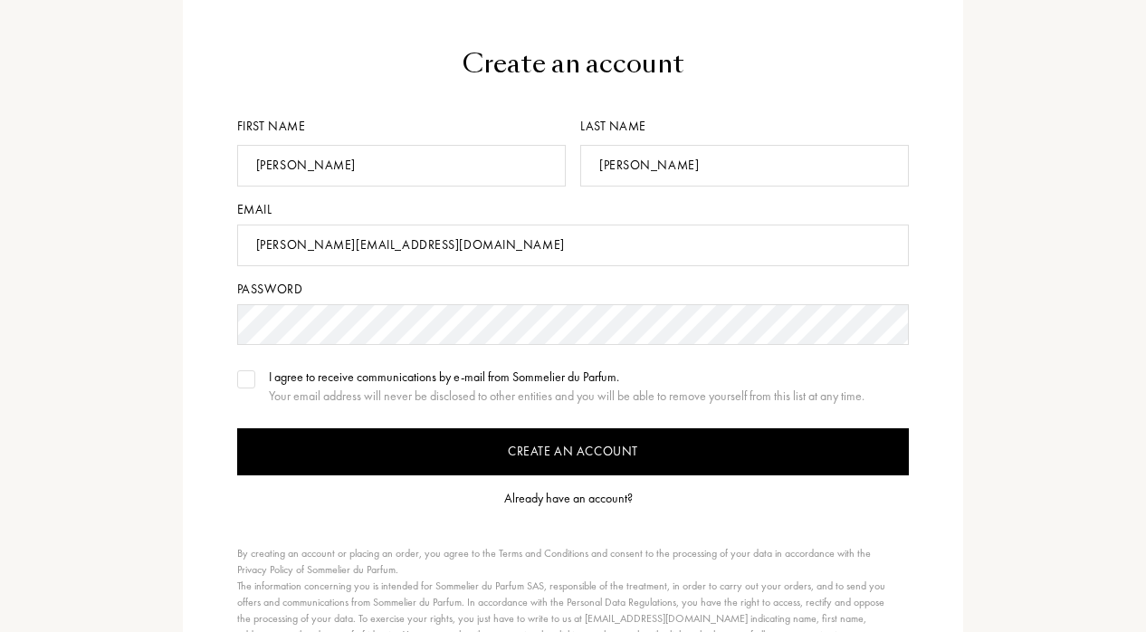
click at [259, 384] on div "I agree to receive communications by e-mail from Sommelier du Parfum. Your emai…" at bounding box center [573, 387] width 673 height 38
click at [409, 440] on input "Create an account" at bounding box center [573, 451] width 673 height 47
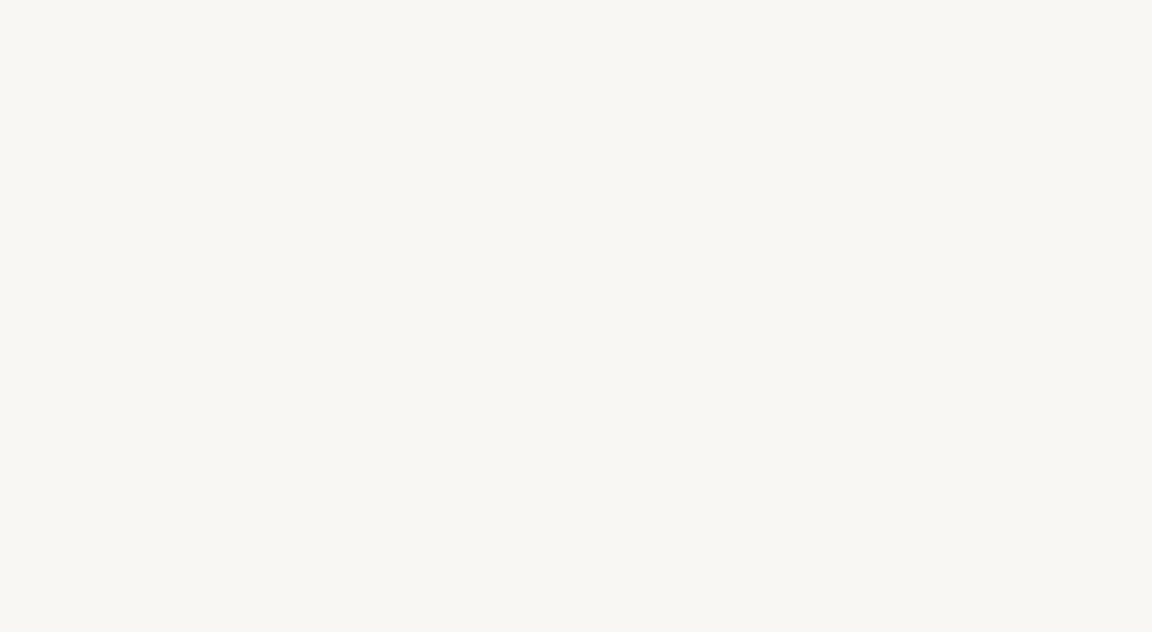
select select "DK"
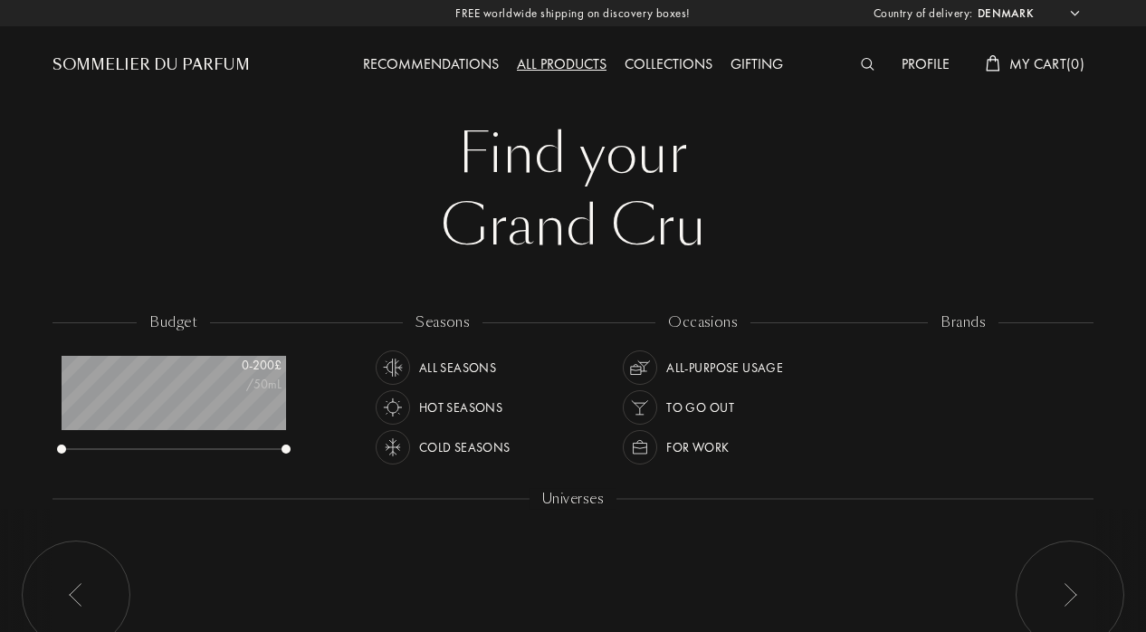
scroll to position [91, 225]
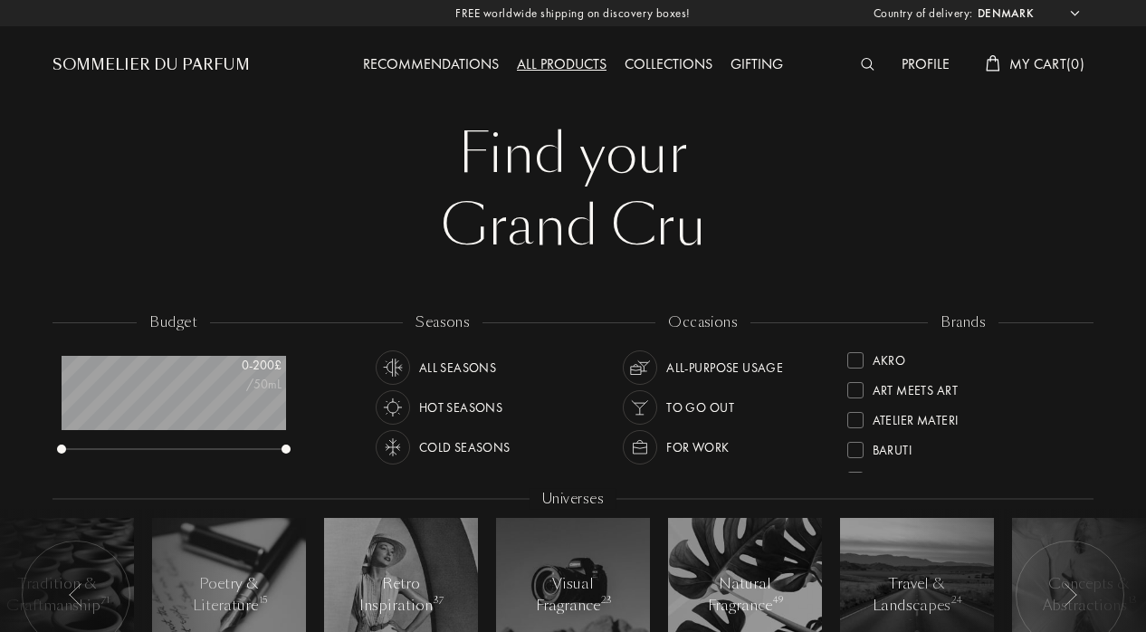
click at [562, 61] on div "All products" at bounding box center [562, 65] width 108 height 24
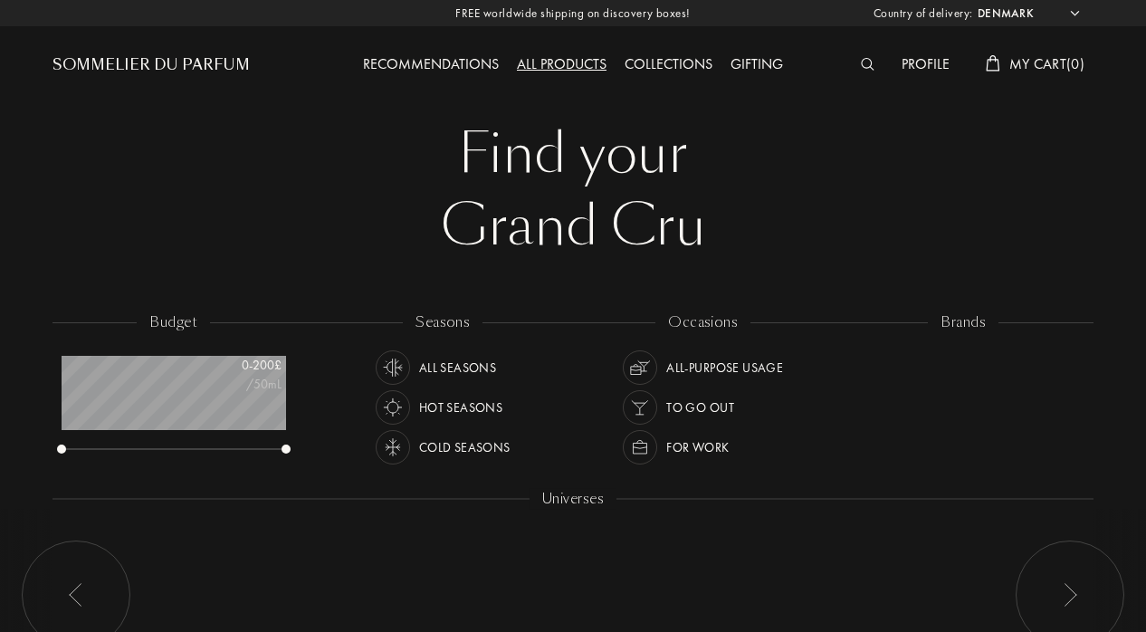
select select "DK"
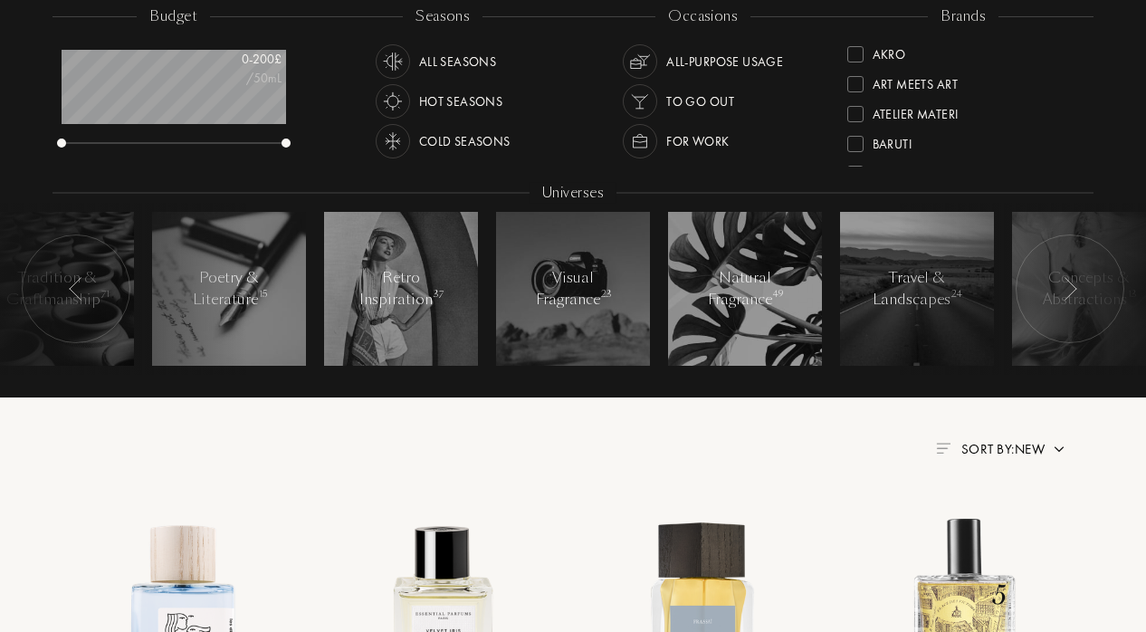
scroll to position [321, 0]
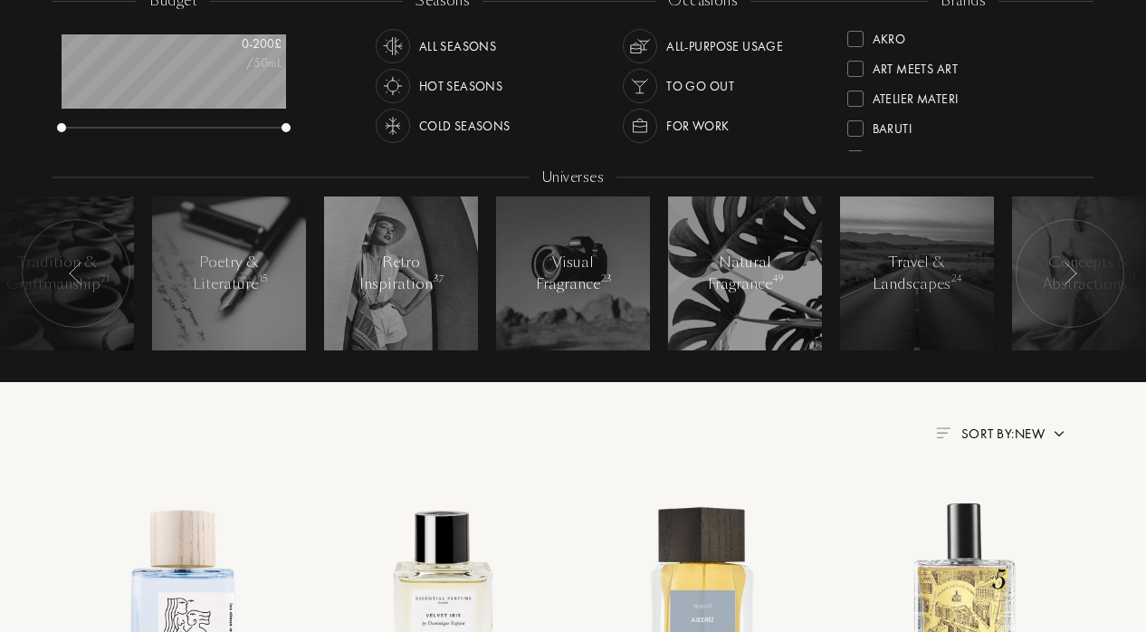
click at [197, 281] on div at bounding box center [112, 273] width 272 height 172
click at [227, 316] on div at bounding box center [112, 273] width 272 height 172
click at [268, 263] on div at bounding box center [229, 273] width 154 height 154
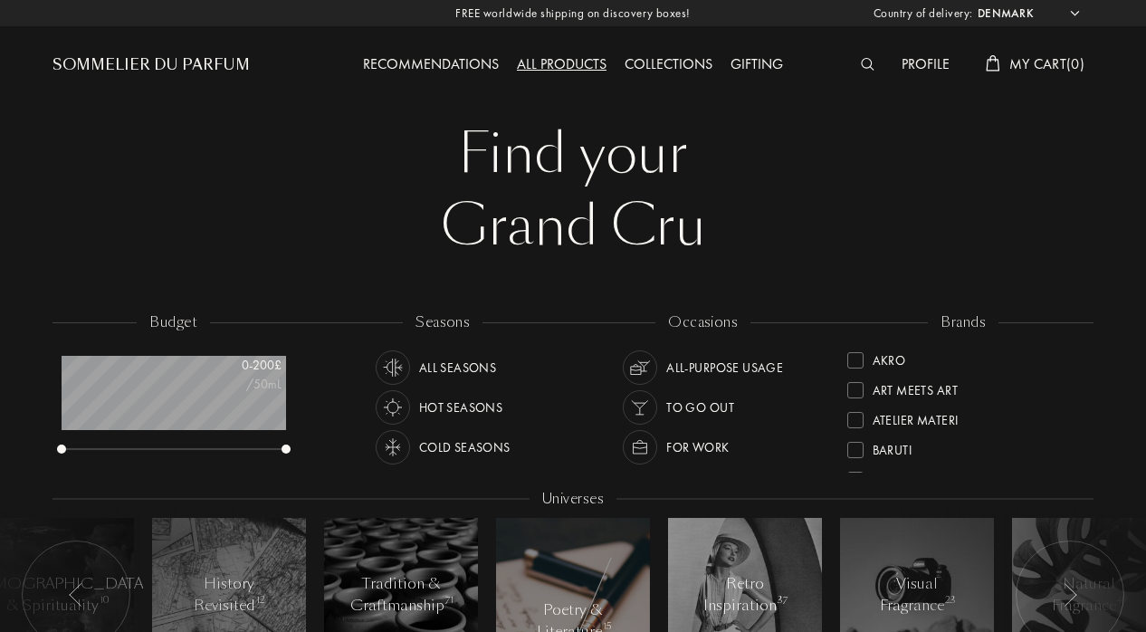
click at [589, 61] on div "All products" at bounding box center [562, 65] width 108 height 24
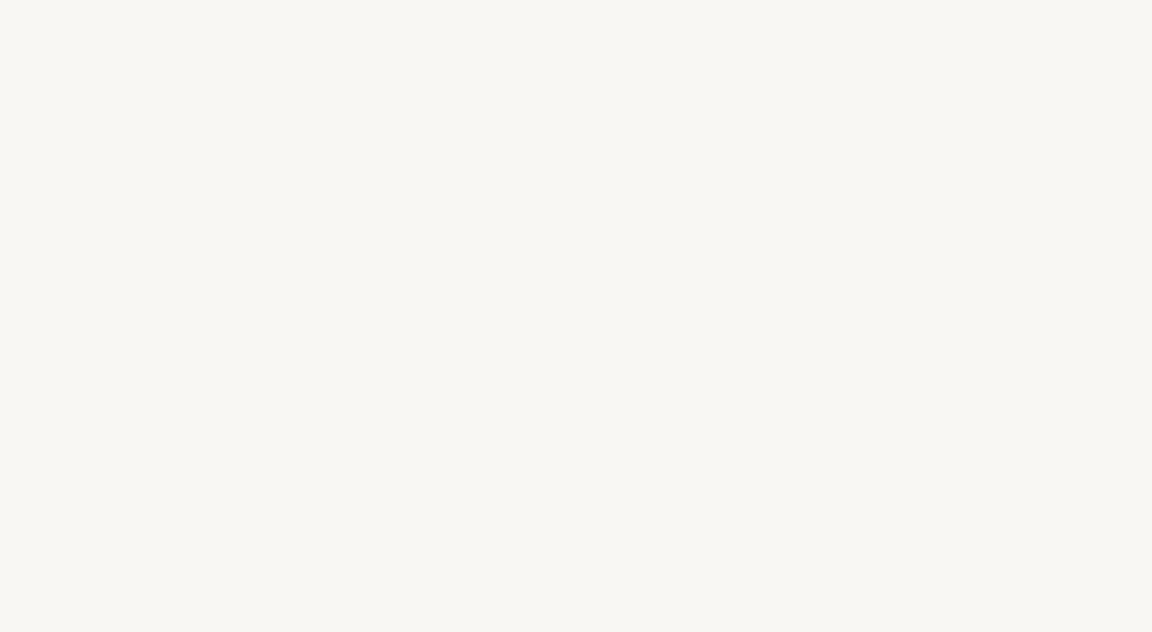
select select "DK"
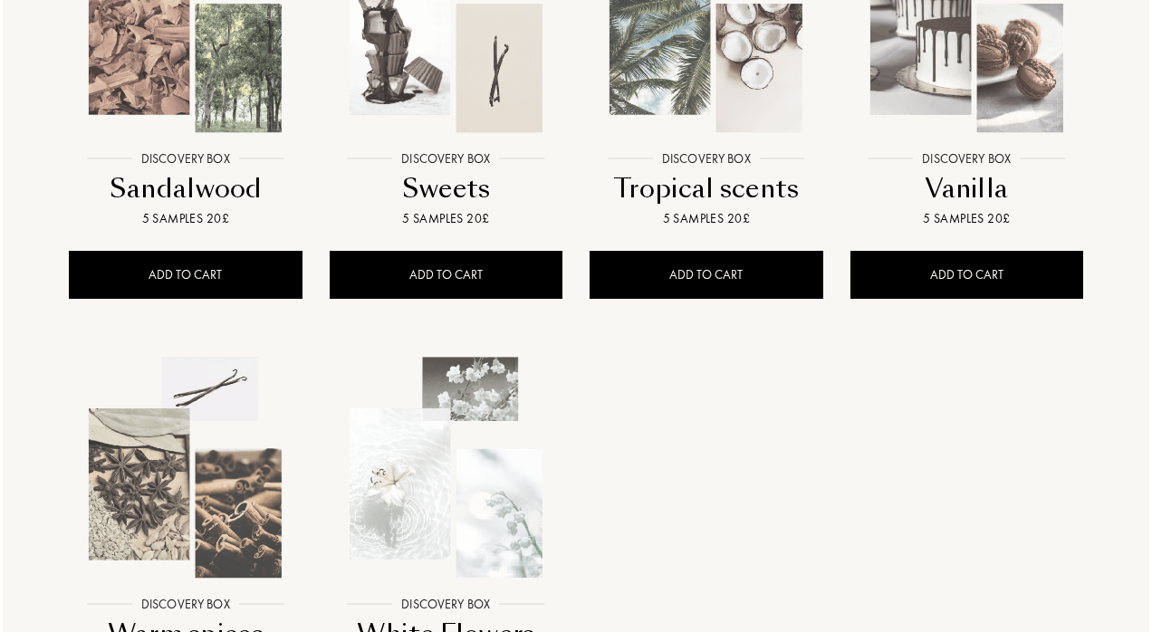
scroll to position [1362, 0]
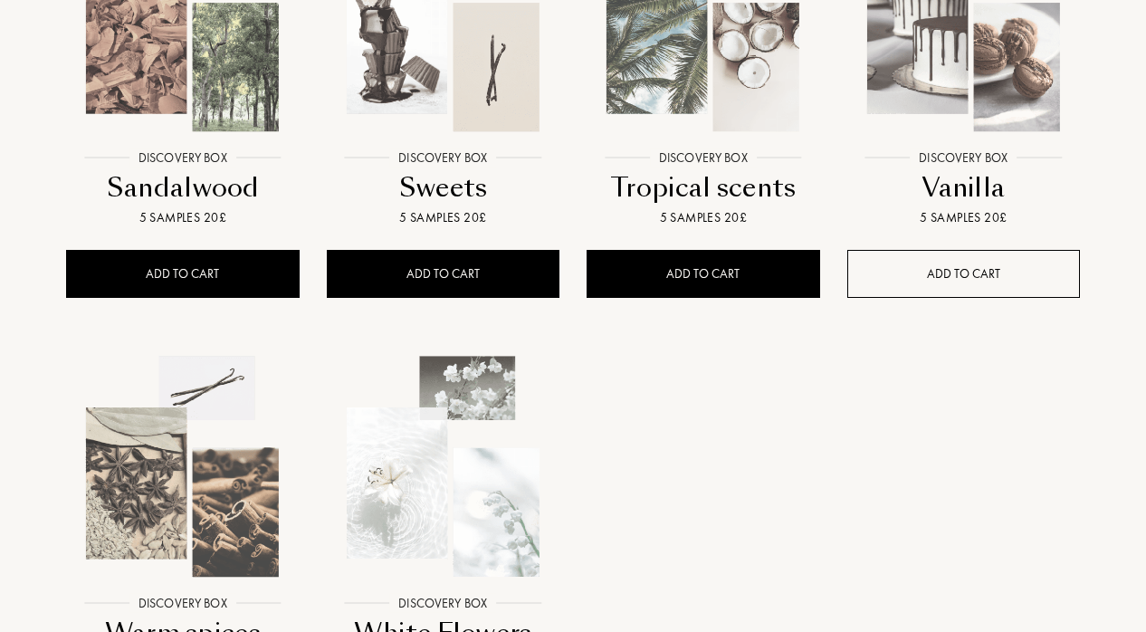
click at [988, 272] on div "ADD TO CART" at bounding box center [965, 274] width 234 height 48
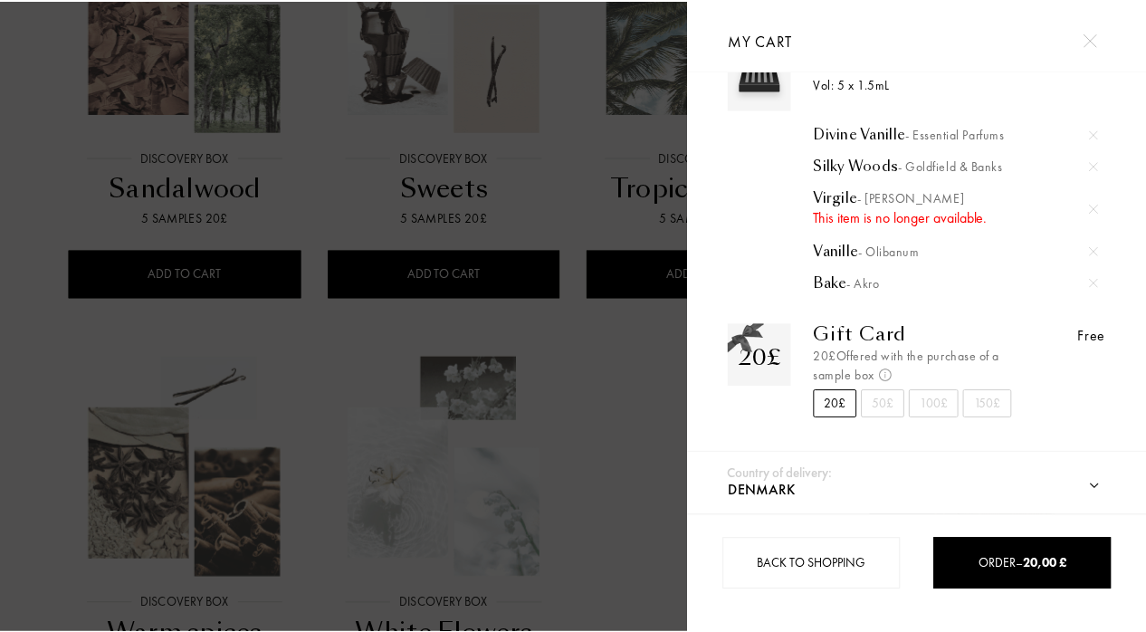
scroll to position [0, 0]
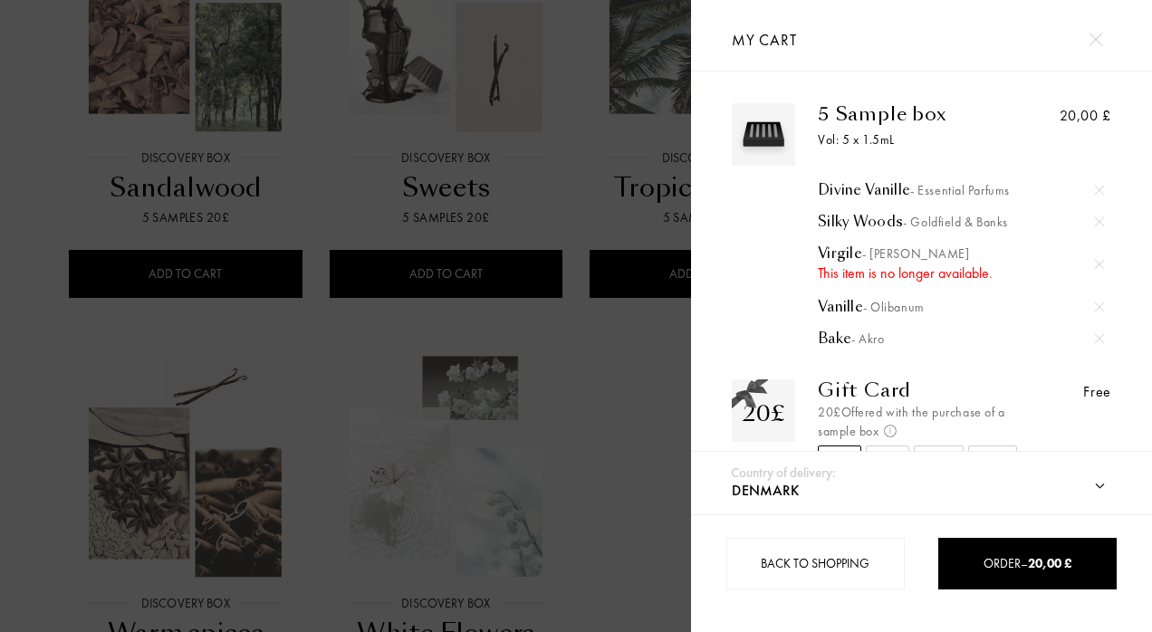
click at [1097, 47] on div at bounding box center [1095, 40] width 32 height 32
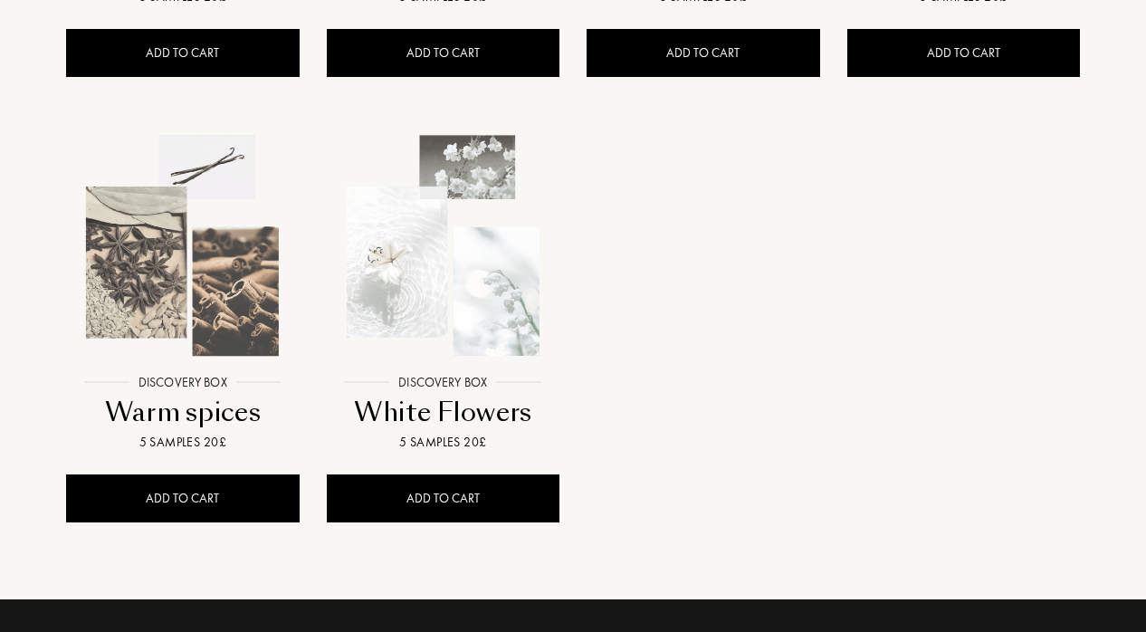
scroll to position [1588, 0]
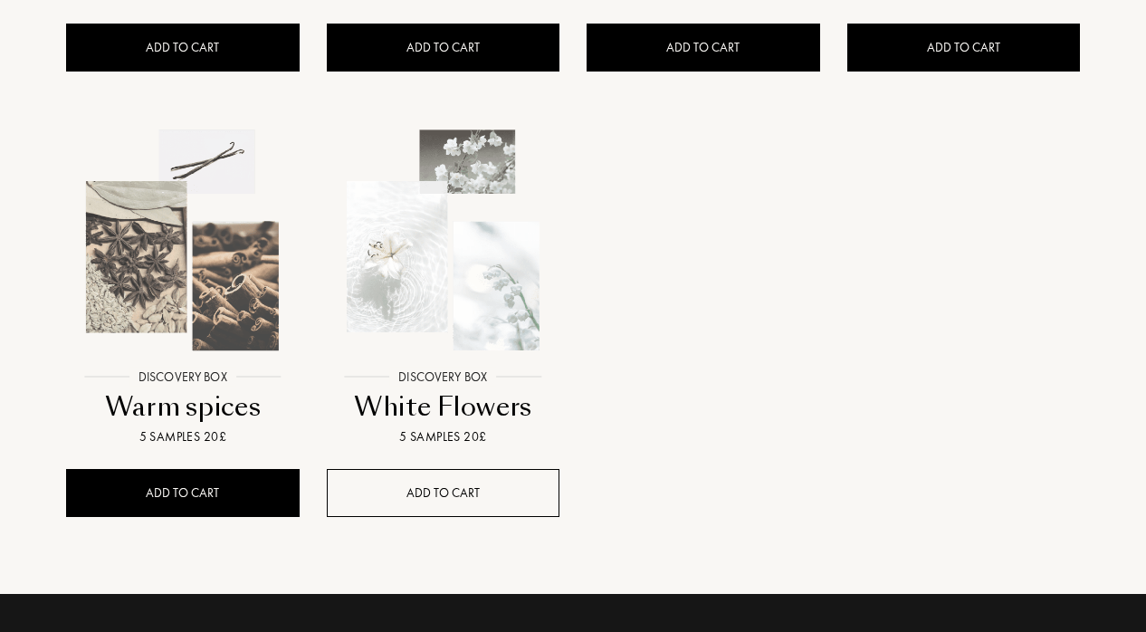
click at [420, 502] on div "ADD TO CART" at bounding box center [444, 493] width 234 height 48
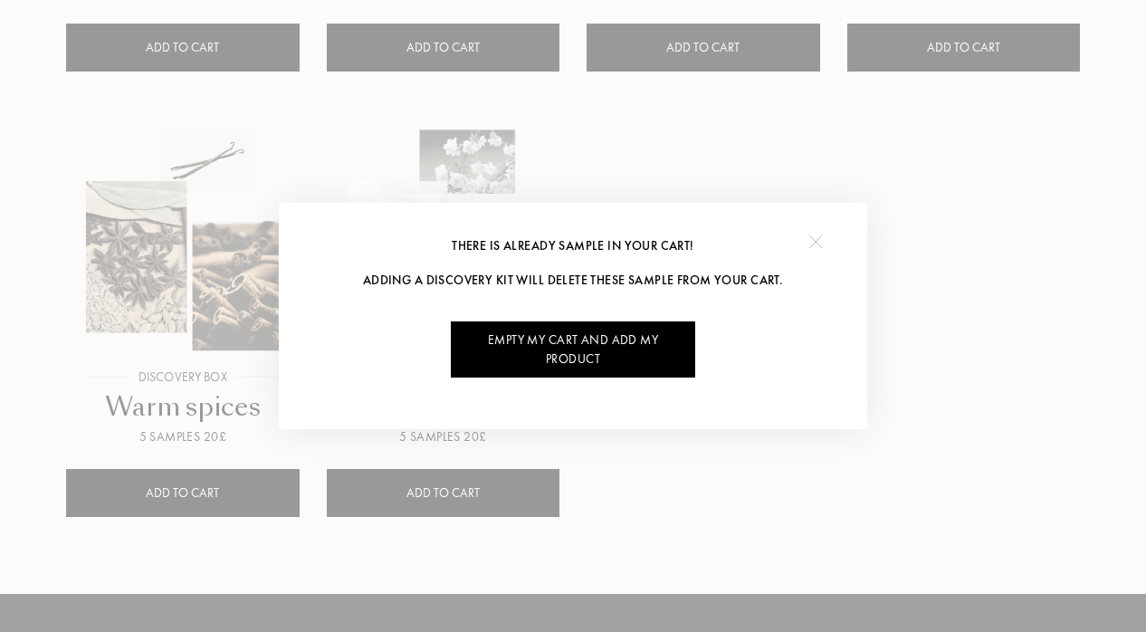
click at [833, 228] on div "There is already sample in your cart! Adding a discovery kit will delete these …" at bounding box center [573, 316] width 589 height 226
click at [819, 244] on img at bounding box center [816, 242] width 14 height 14
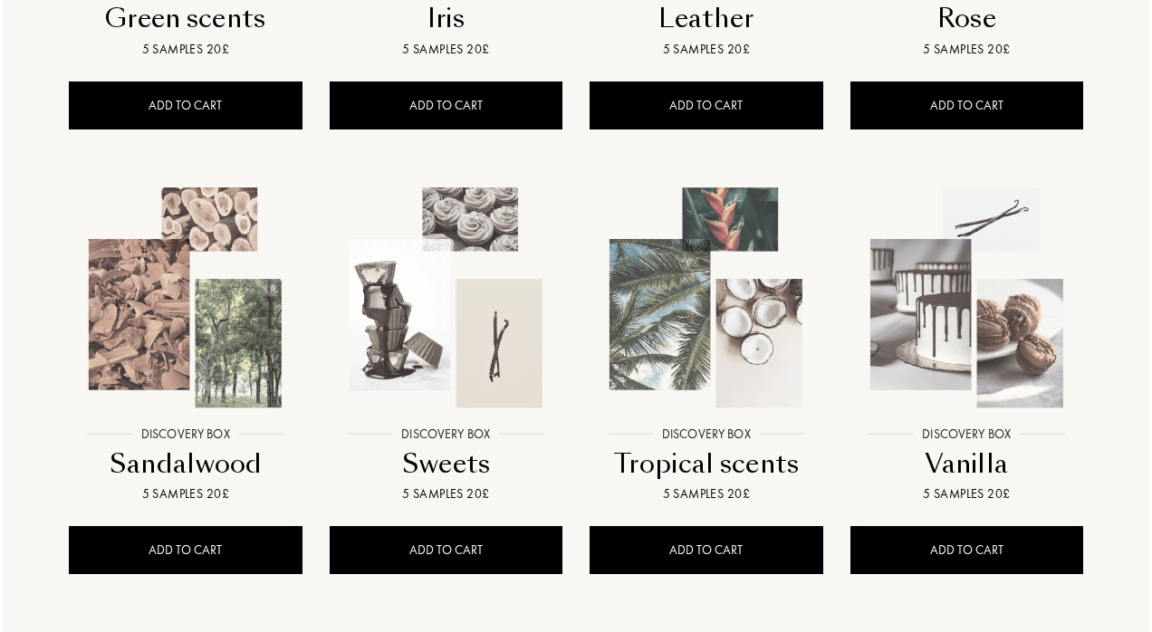
scroll to position [1620, 0]
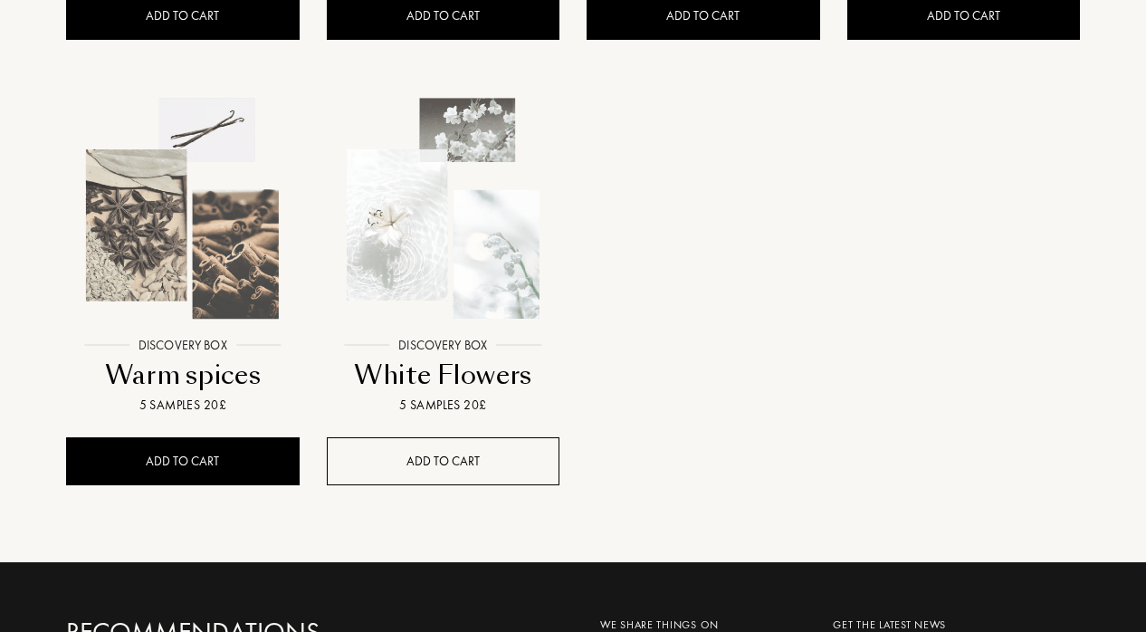
click at [490, 464] on div "ADD TO CART" at bounding box center [444, 461] width 234 height 48
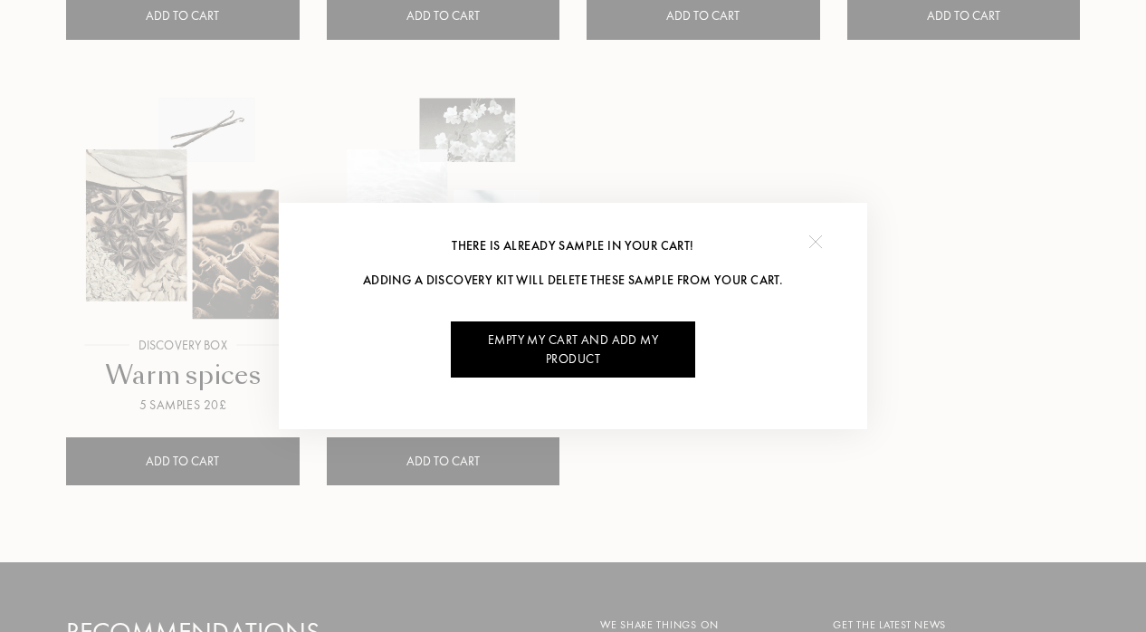
click at [628, 345] on div "Empty my cart and add my product" at bounding box center [573, 349] width 244 height 56
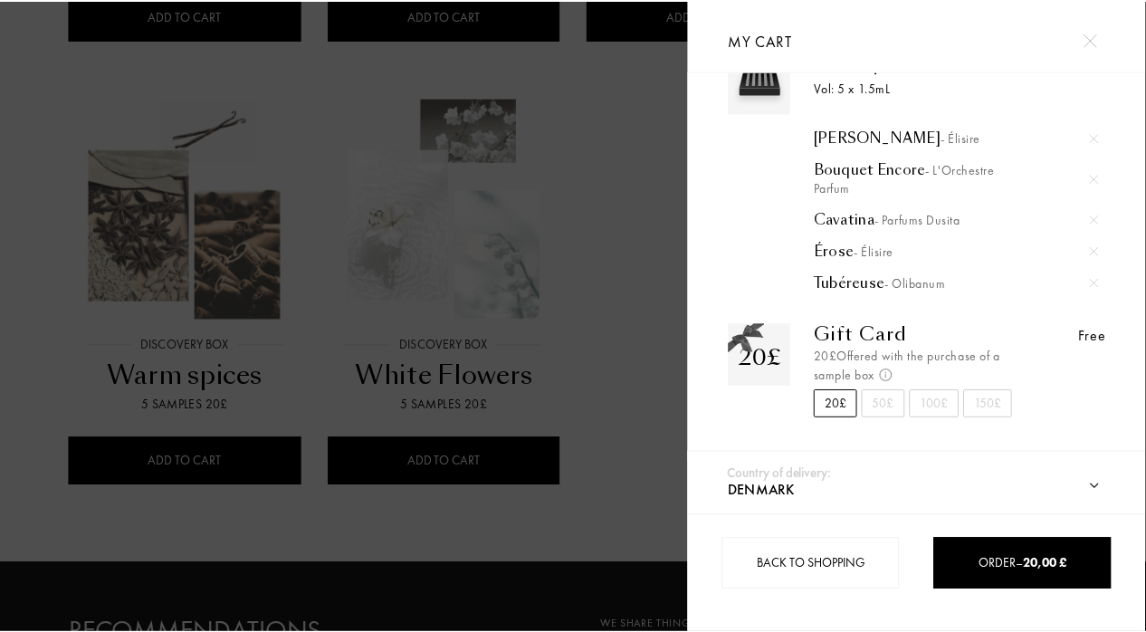
scroll to position [0, 0]
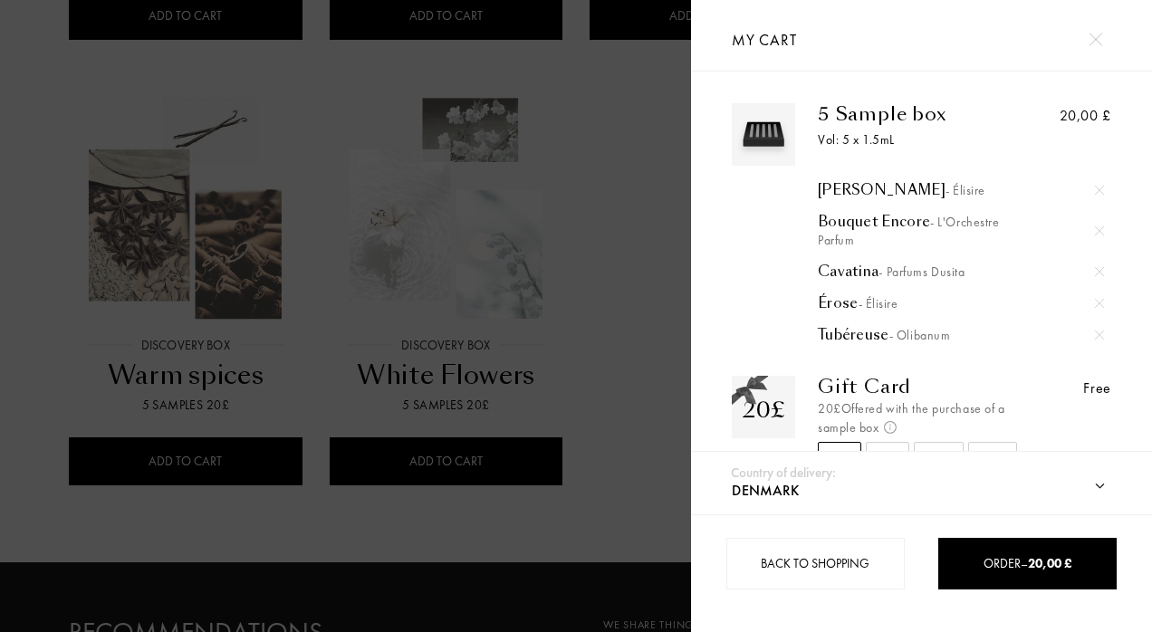
click at [1103, 44] on div at bounding box center [1095, 40] width 32 height 32
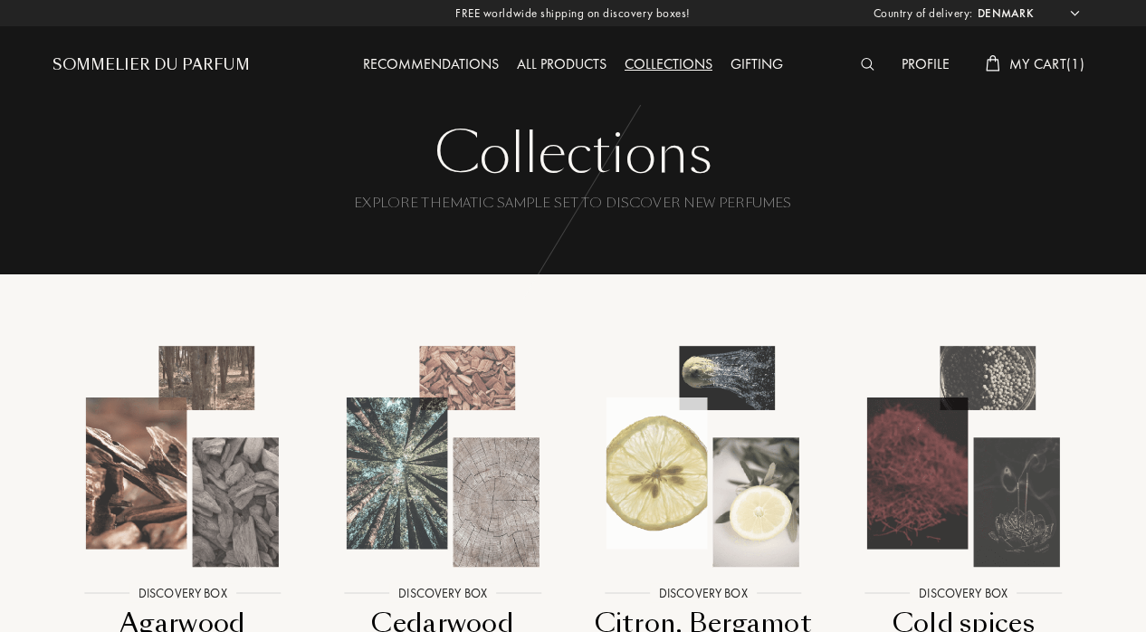
click at [516, 72] on div "All products" at bounding box center [562, 65] width 108 height 24
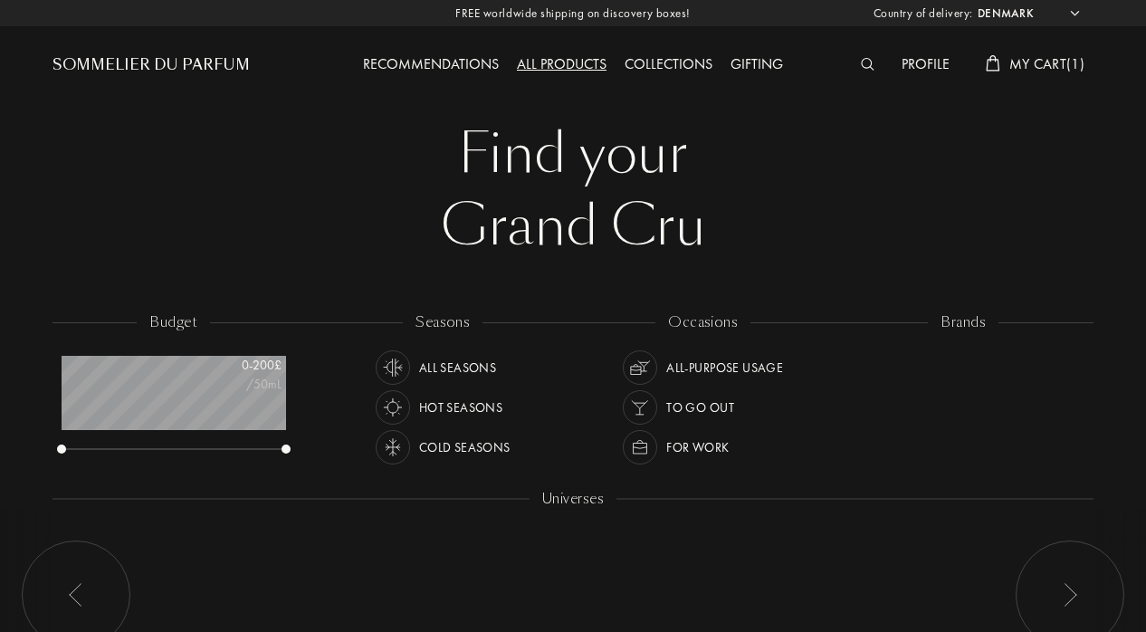
select select "DK"
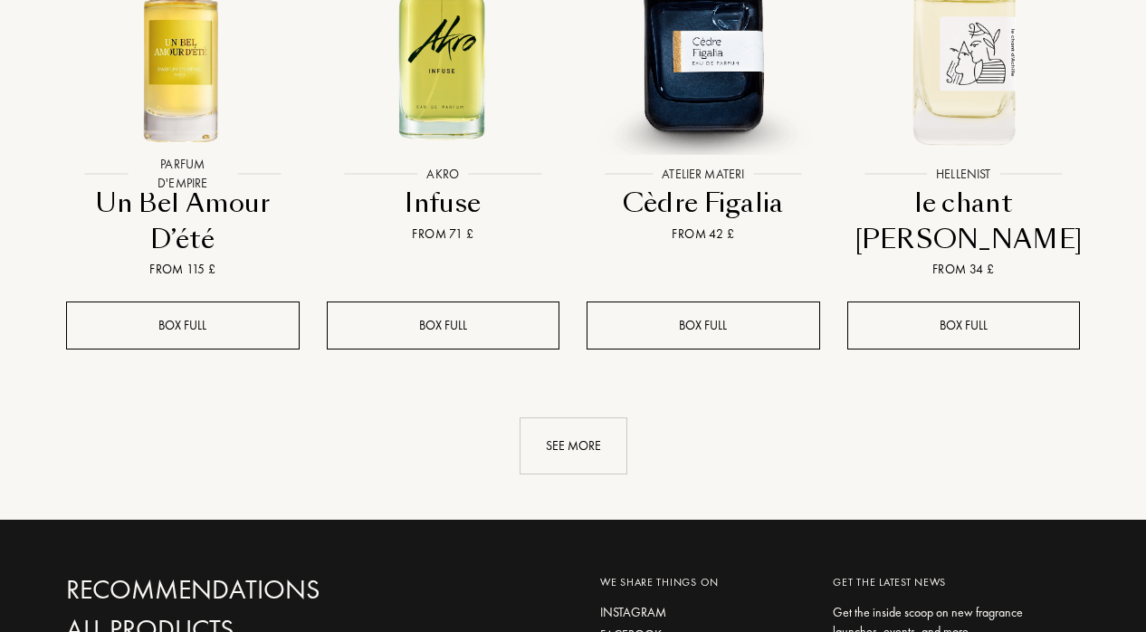
scroll to position [1862, 0]
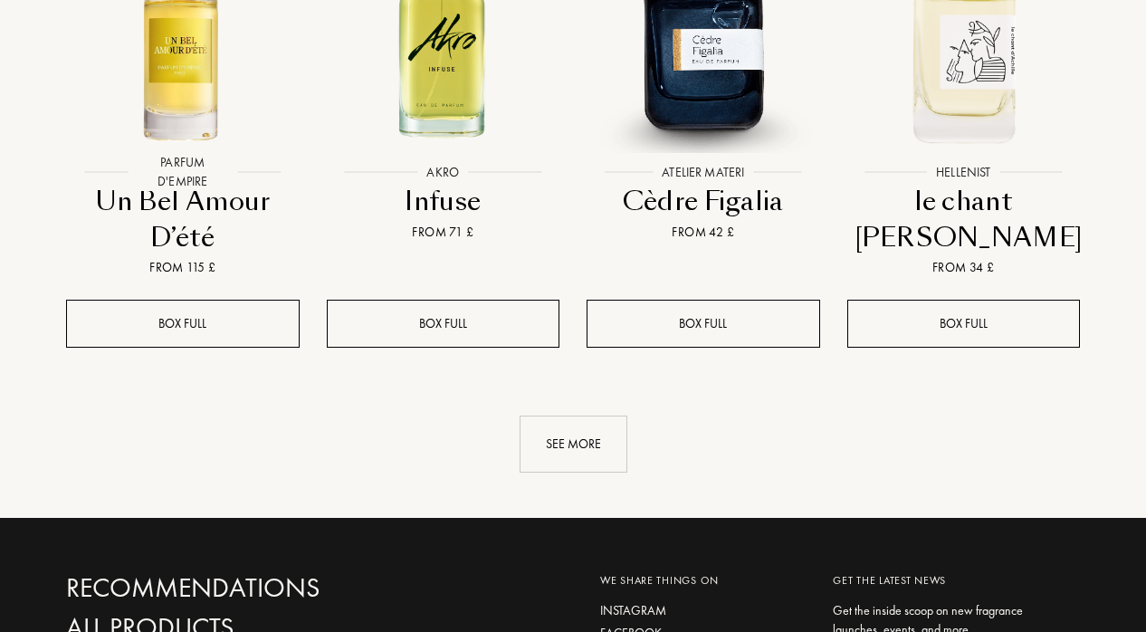
click at [511, 416] on link "See more" at bounding box center [573, 444] width 1014 height 57
click at [560, 416] on div "See more" at bounding box center [574, 444] width 108 height 57
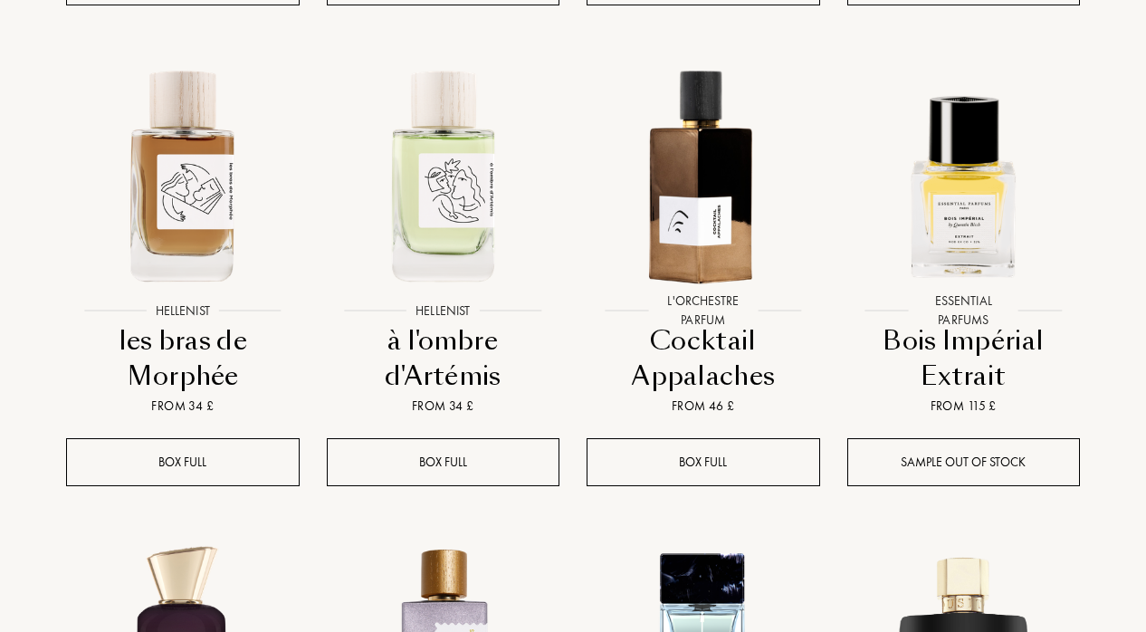
scroll to position [2204, 0]
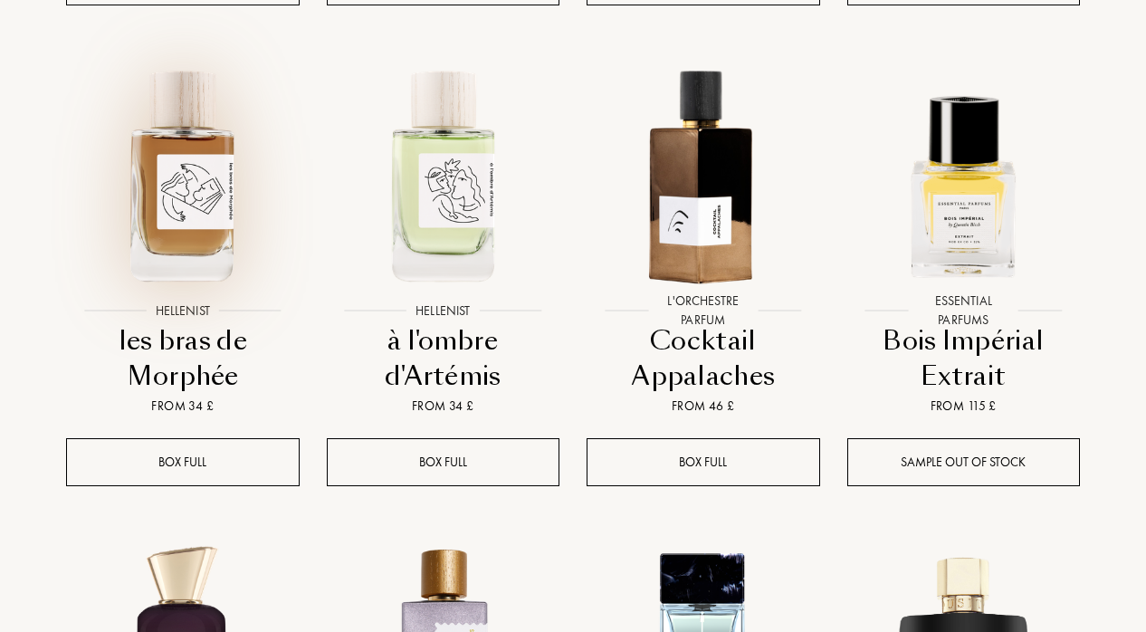
drag, startPoint x: 206, startPoint y: 170, endPoint x: 196, endPoint y: 205, distance: 35.6
click at [206, 170] on img at bounding box center [182, 174] width 235 height 235
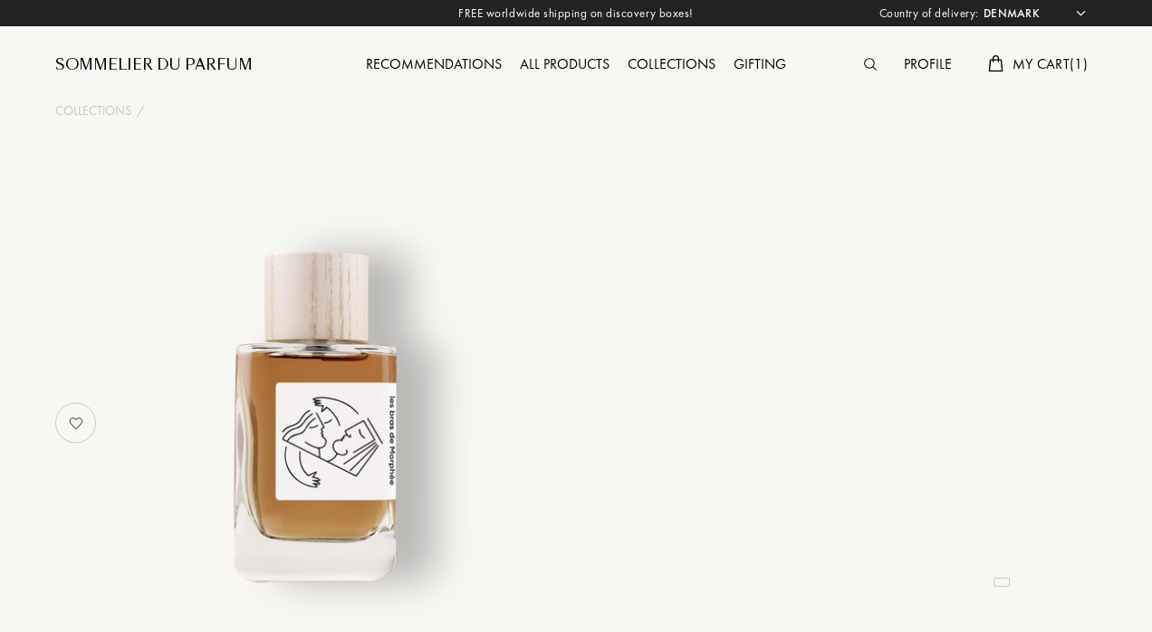
select select "DK"
